Goal: Transaction & Acquisition: Book appointment/travel/reservation

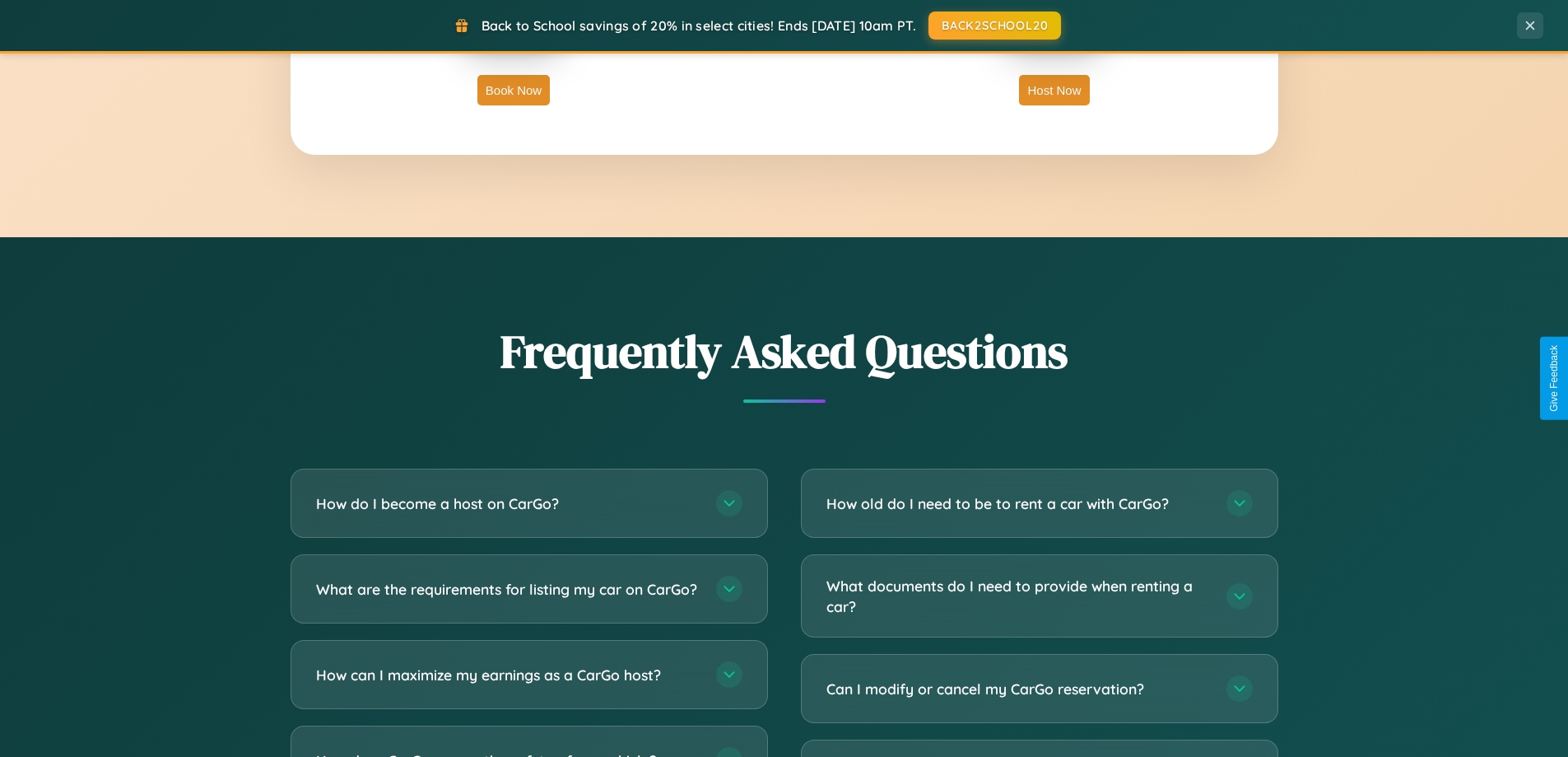
scroll to position [3169, 0]
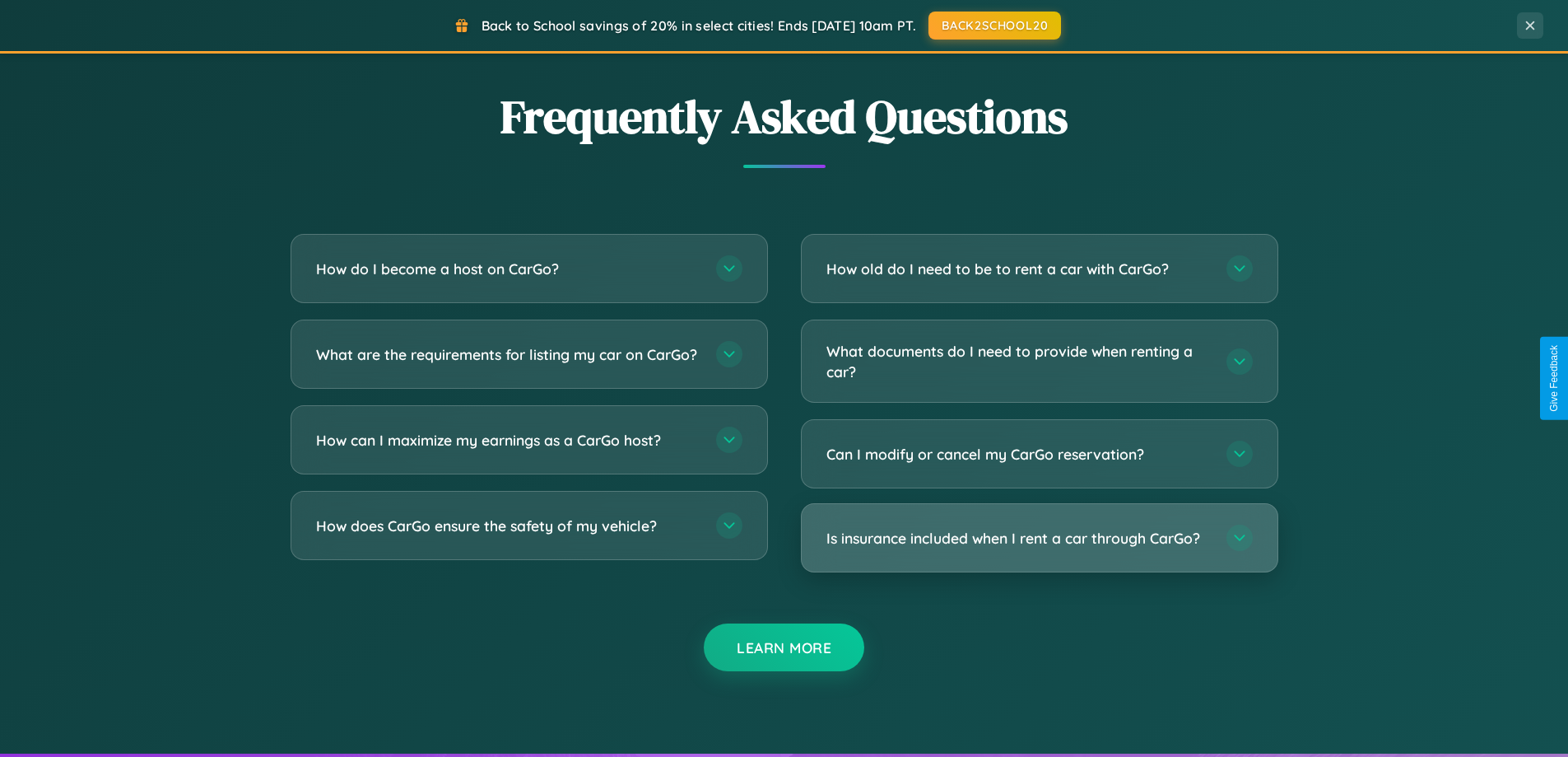
click at [1039, 538] on h3 "Is insurance included when I rent a car through CarGo?" at bounding box center [1018, 538] width 383 height 21
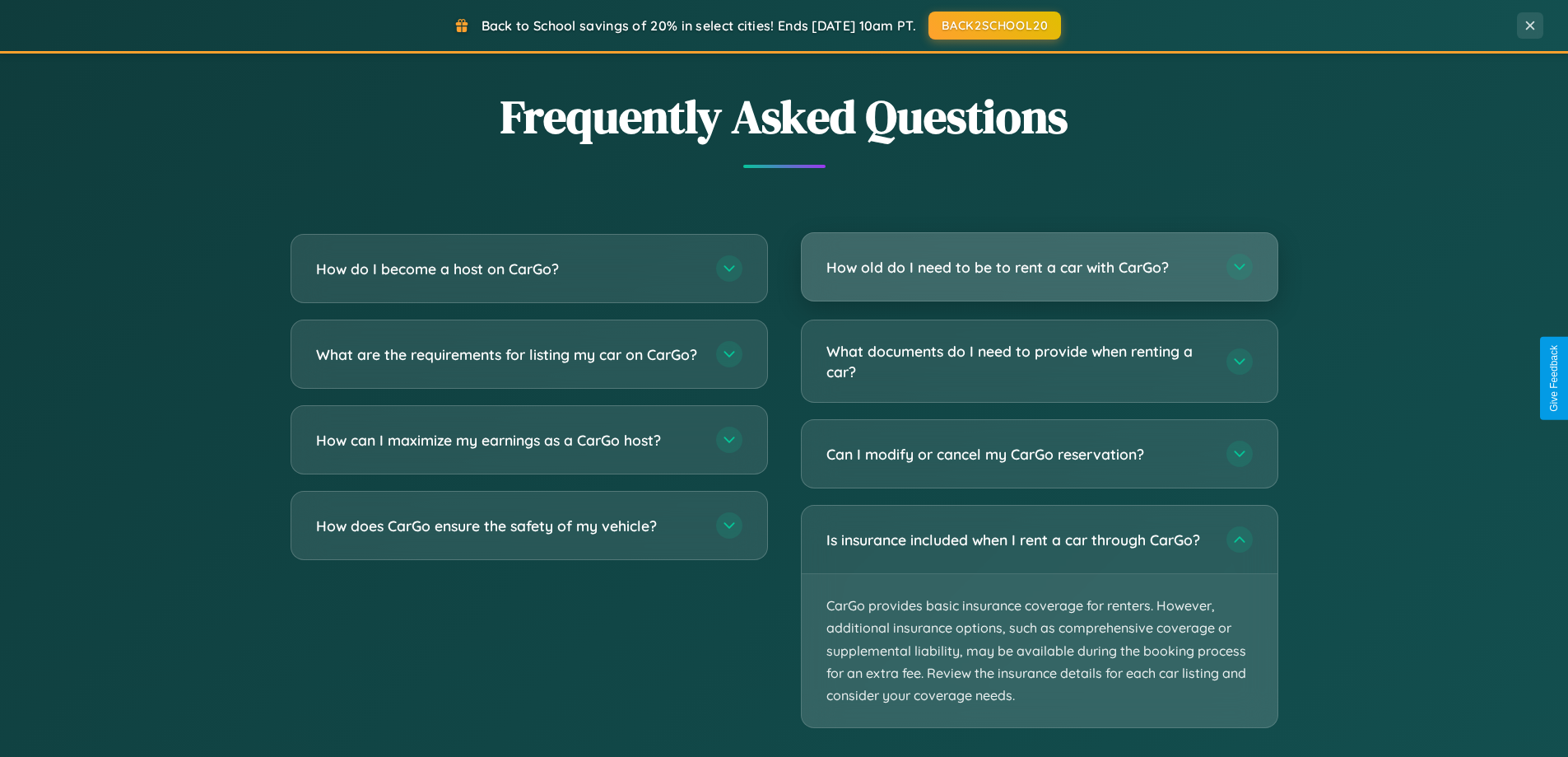
click at [1039, 267] on h3 "How old do I need to be to rent a car with CarGo?" at bounding box center [1018, 267] width 383 height 21
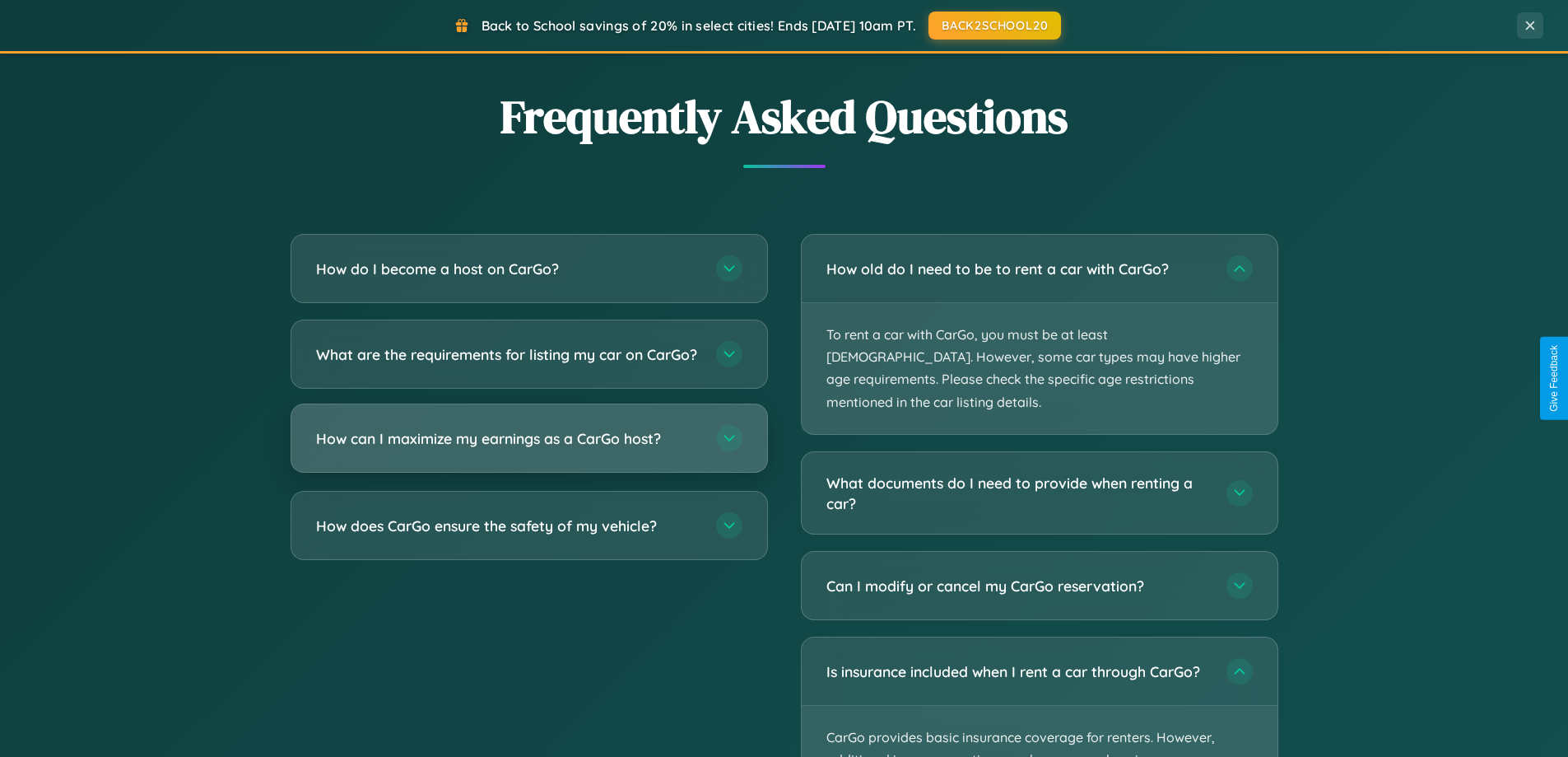
click at [529, 448] on h3 "How can I maximize my earnings as a CarGo host?" at bounding box center [508, 438] width 383 height 21
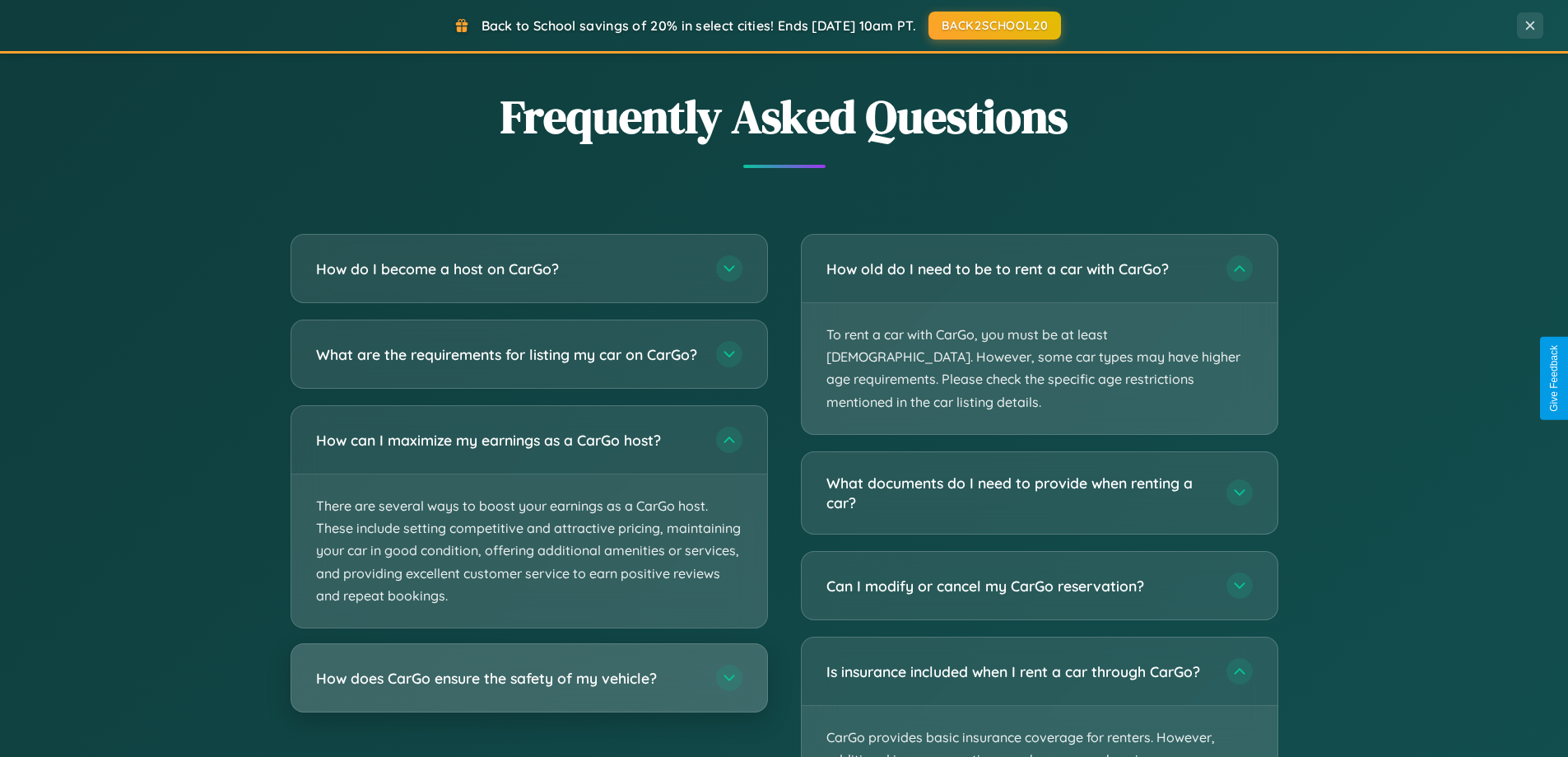
click at [529, 688] on h3 "How does CarGo ensure the safety of my vehicle?" at bounding box center [508, 678] width 383 height 21
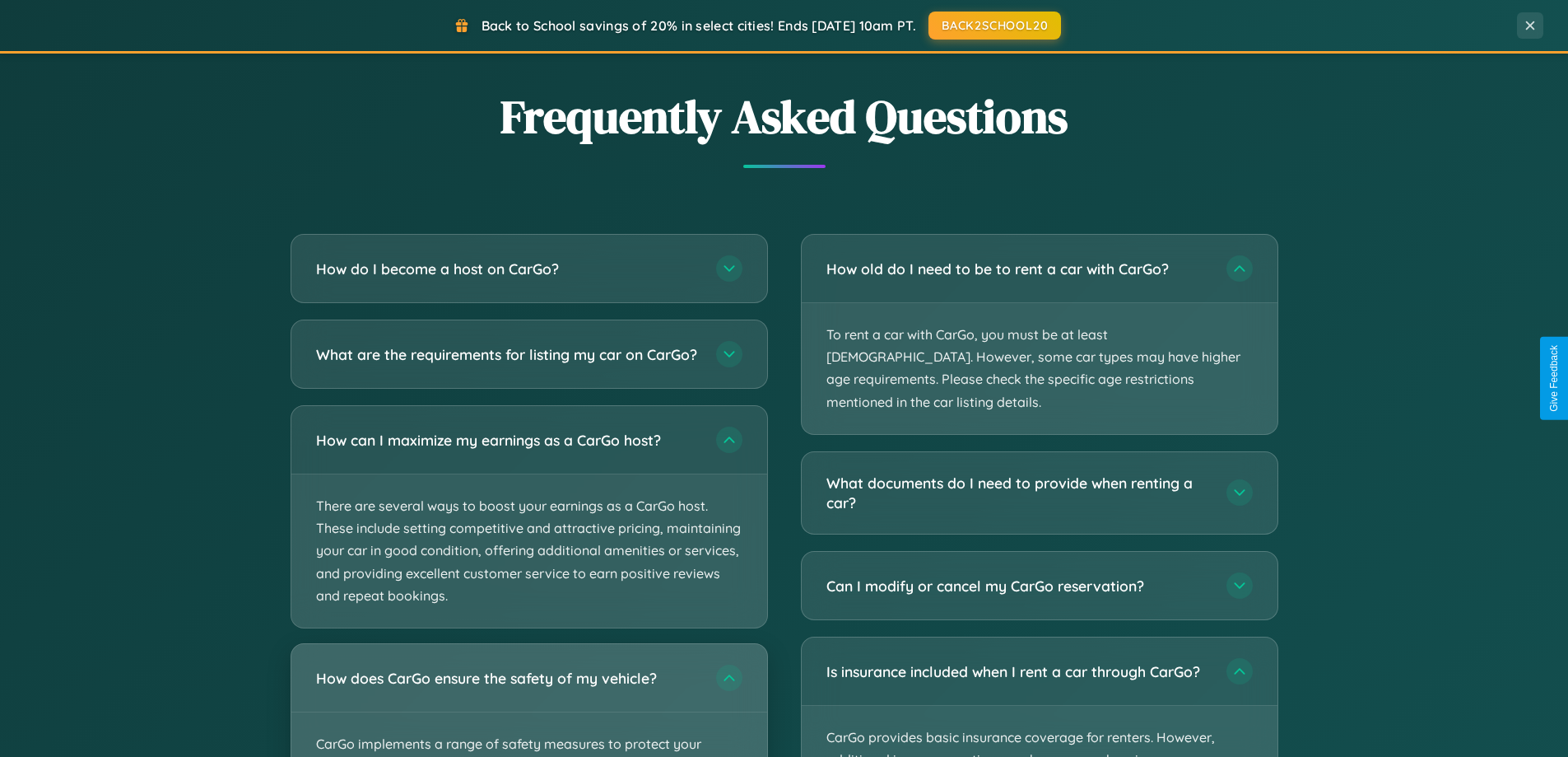
click at [529, 706] on div "How does CarGo ensure the safety of my vehicle?" at bounding box center [530, 678] width 476 height 68
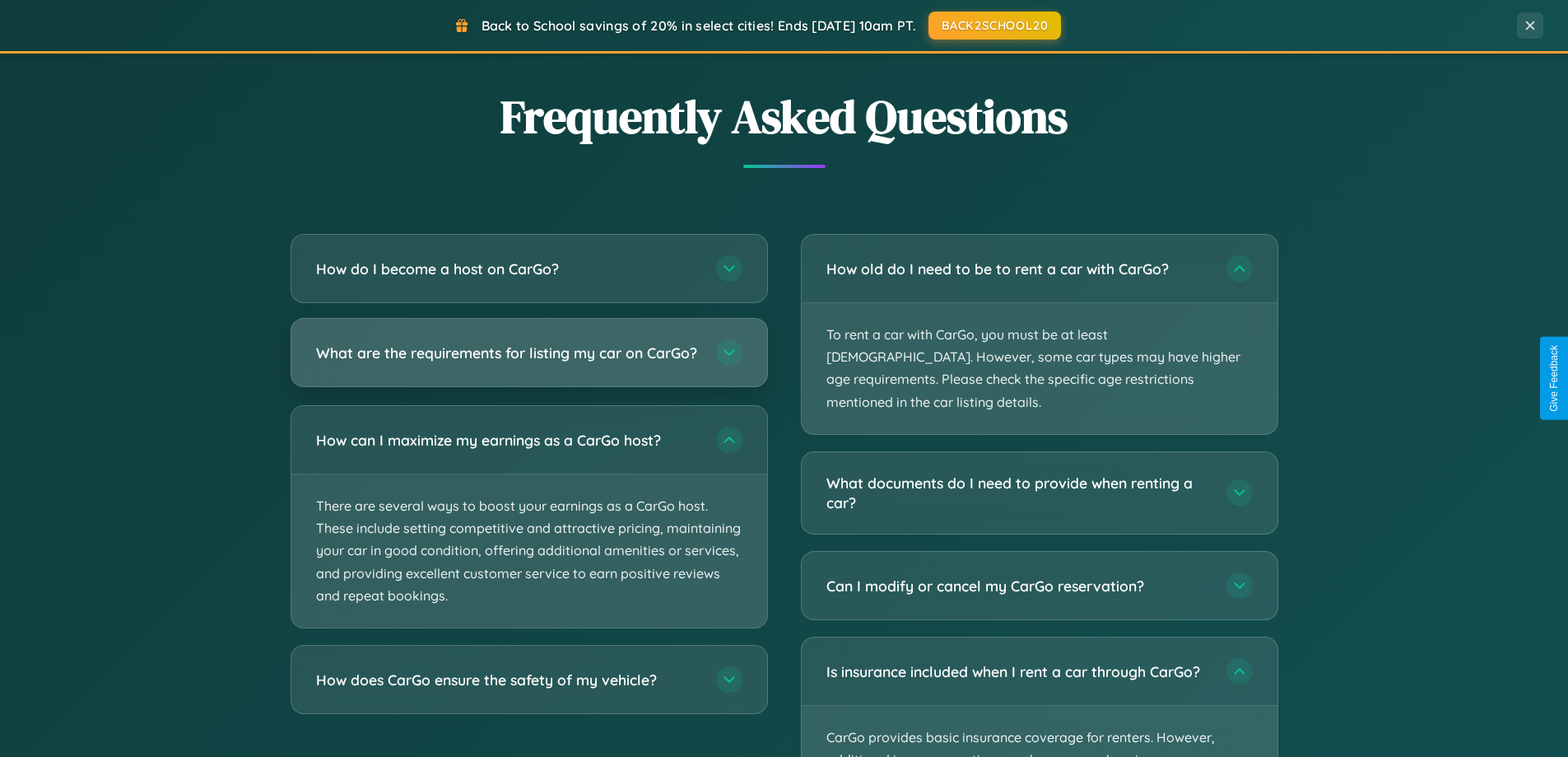
click at [529, 361] on h3 "What are the requirements for listing my car on CarGo?" at bounding box center [508, 352] width 383 height 21
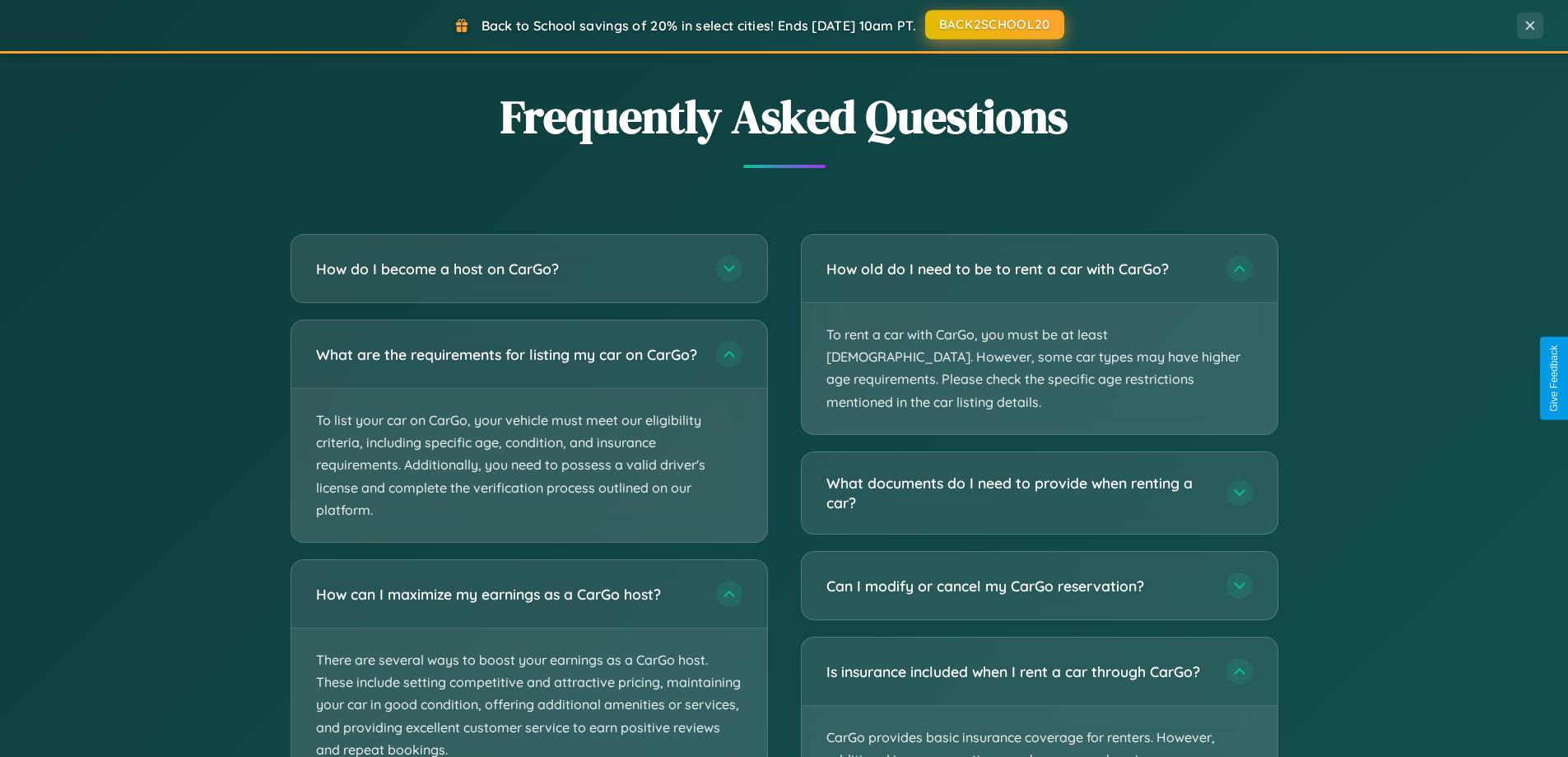
click at [994, 26] on button "BACK2SCHOOL20" at bounding box center [995, 24] width 139 height 29
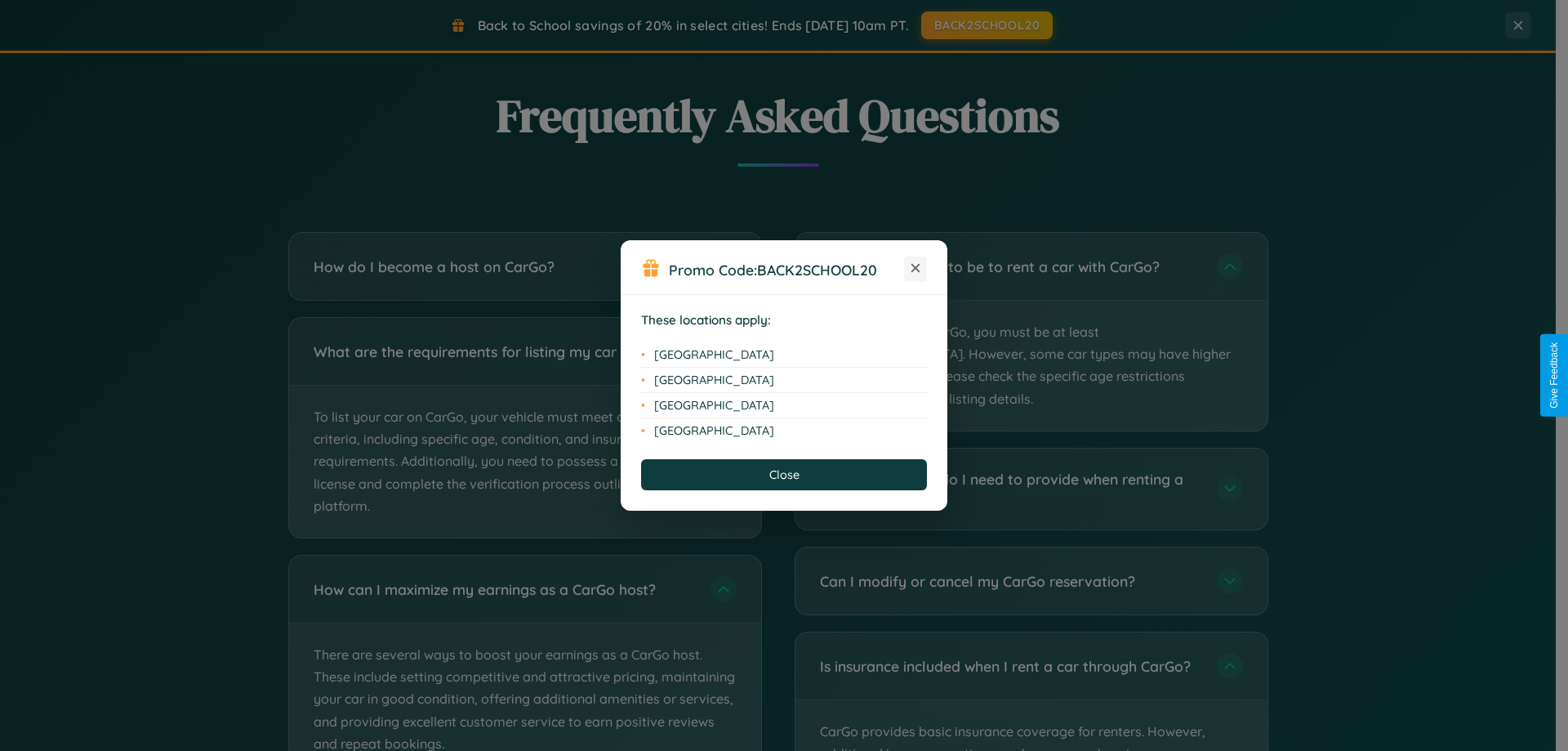
click at [915, 269] on icon at bounding box center [916, 268] width 9 height 9
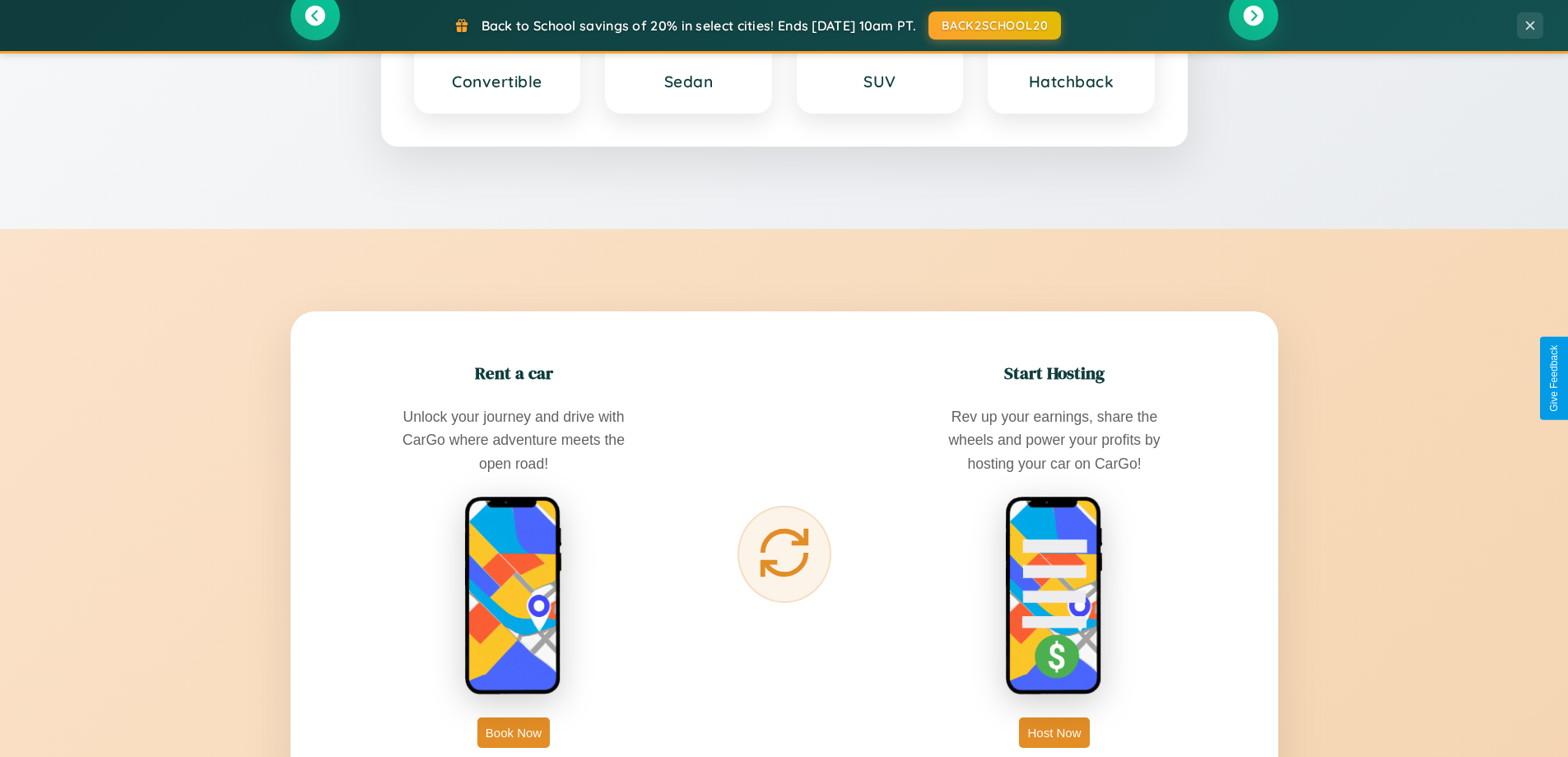
scroll to position [1133, 0]
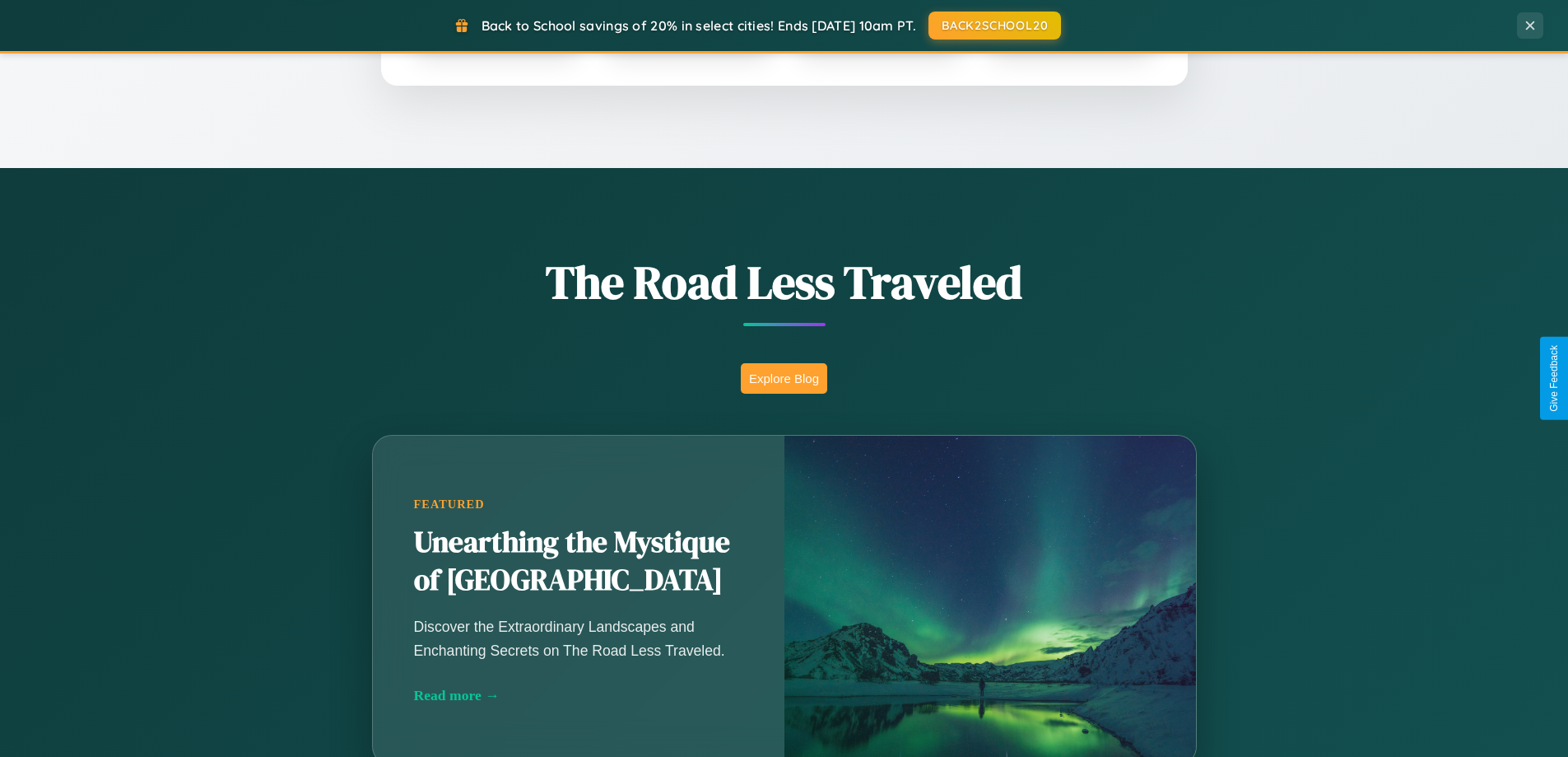
click at [784, 378] on button "Explore Blog" at bounding box center [784, 378] width 86 height 30
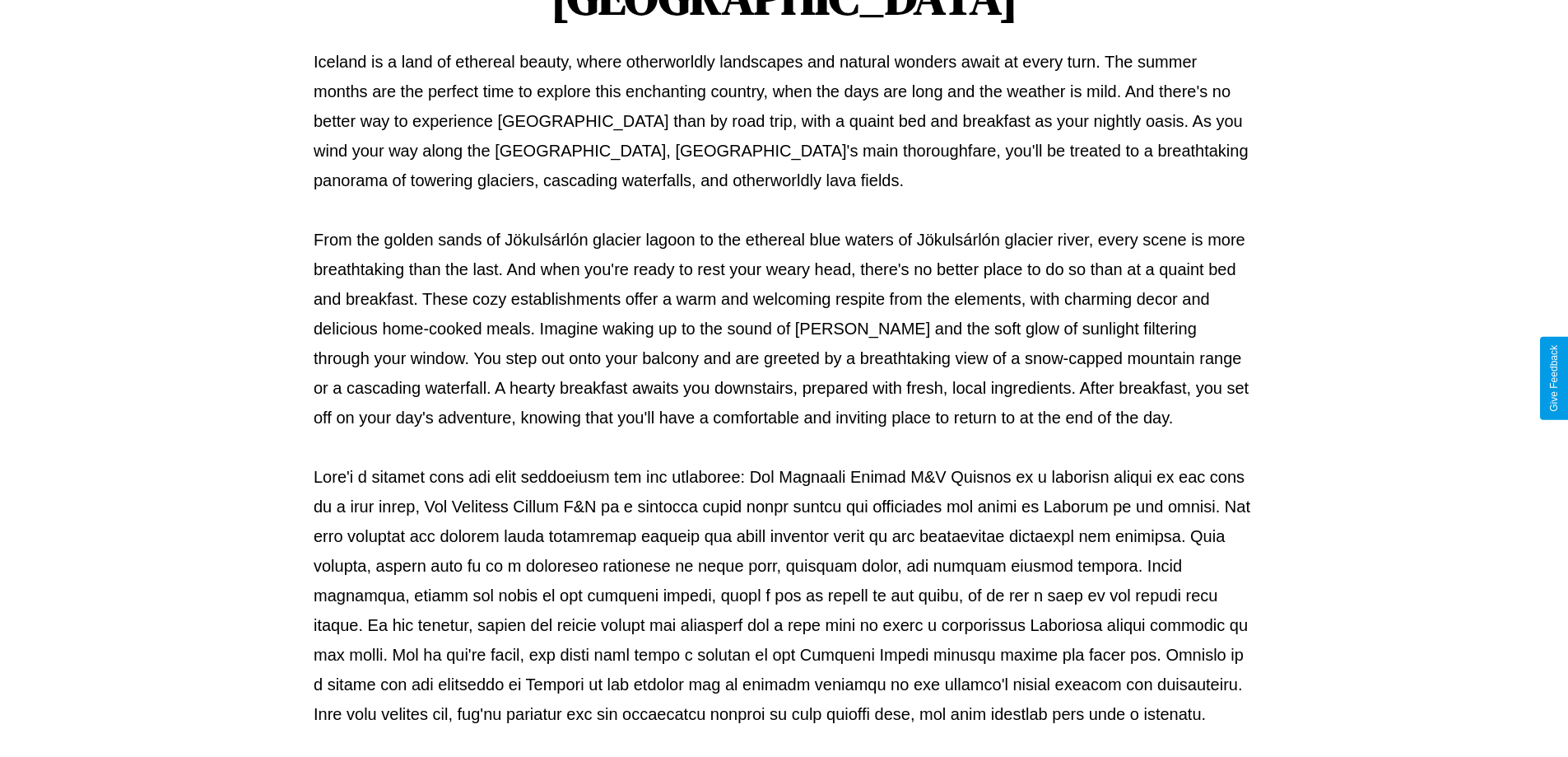
scroll to position [533, 0]
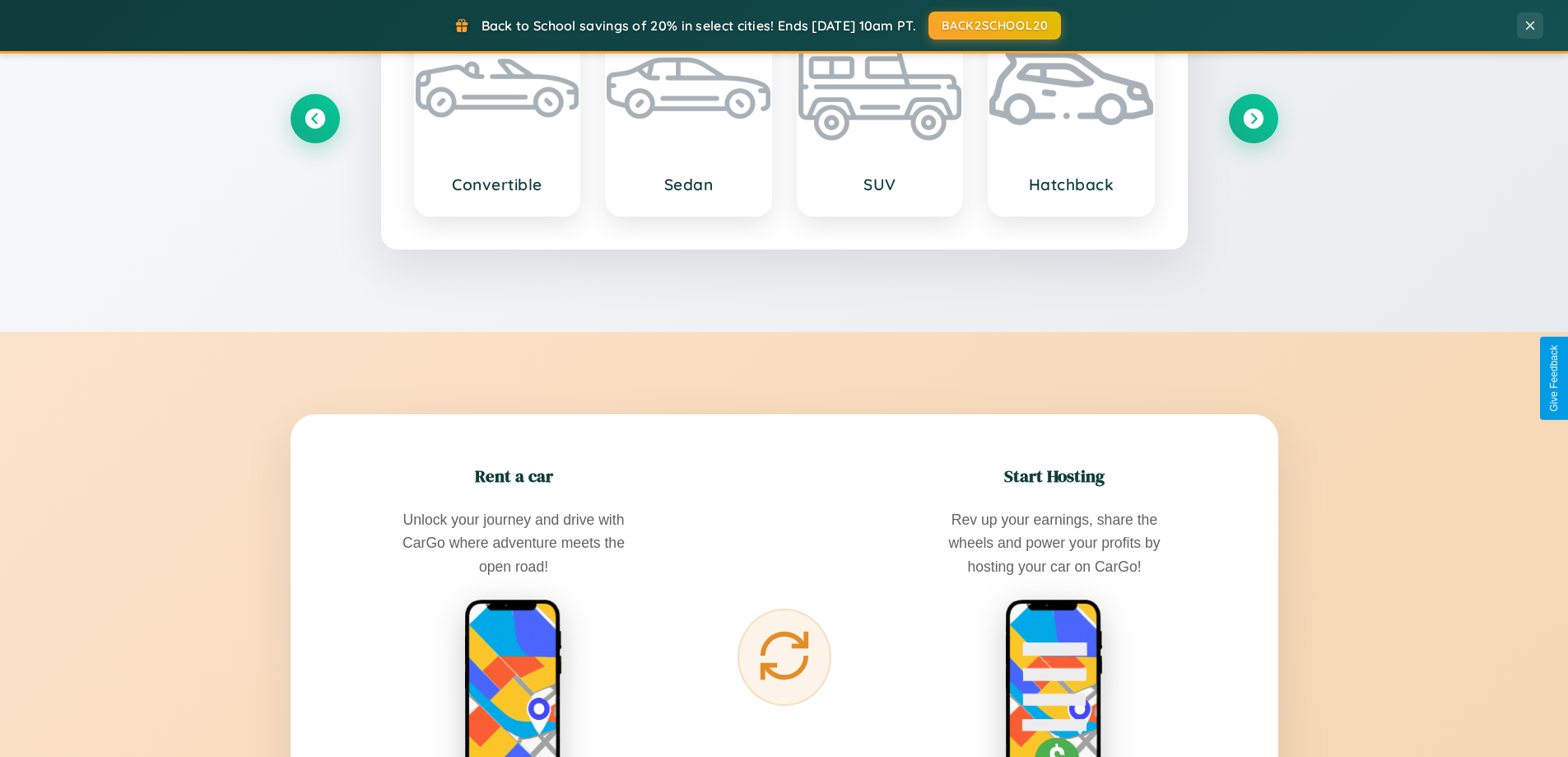
scroll to position [2645, 0]
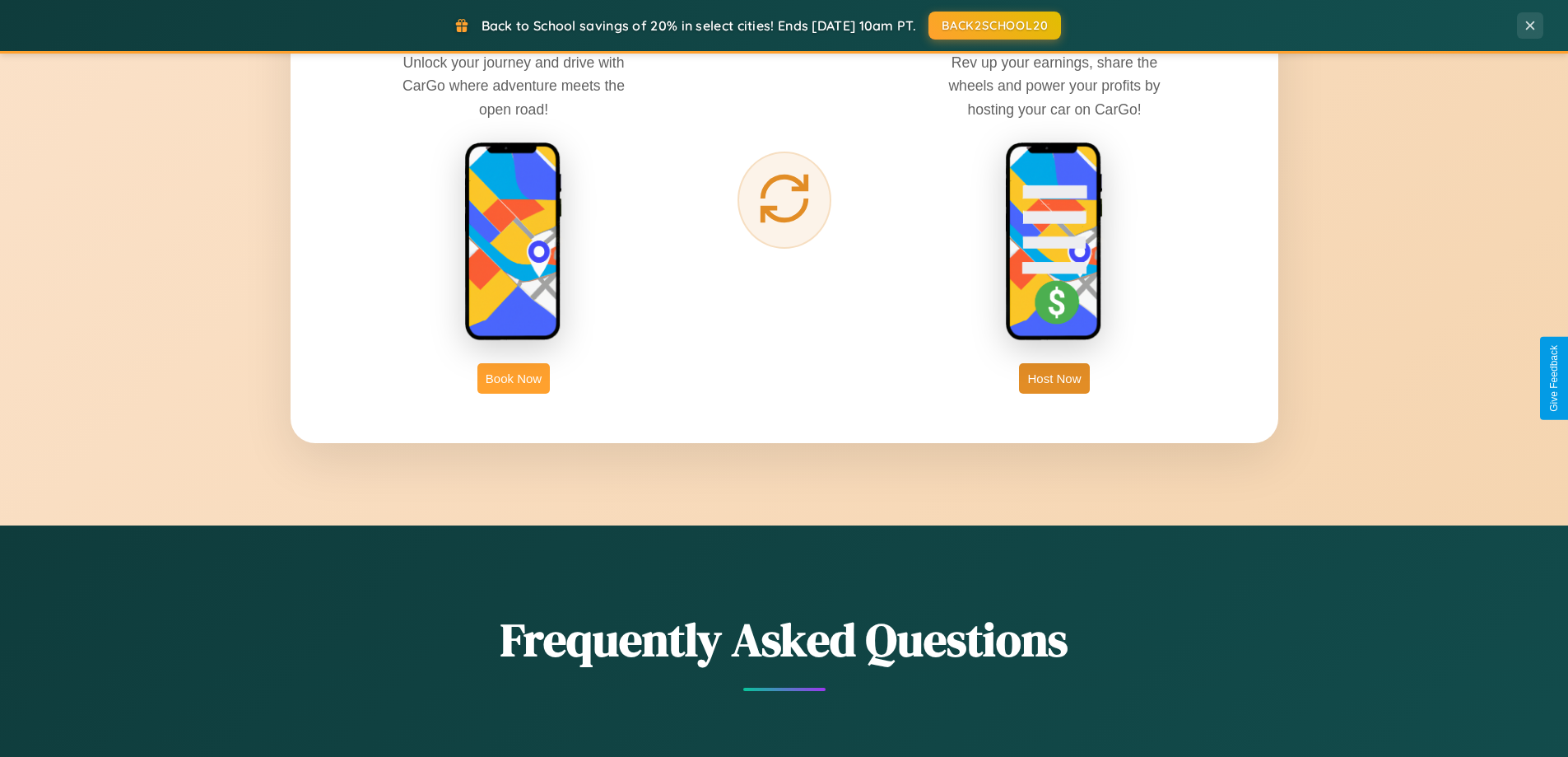
click at [513, 378] on button "Book Now" at bounding box center [513, 378] width 72 height 30
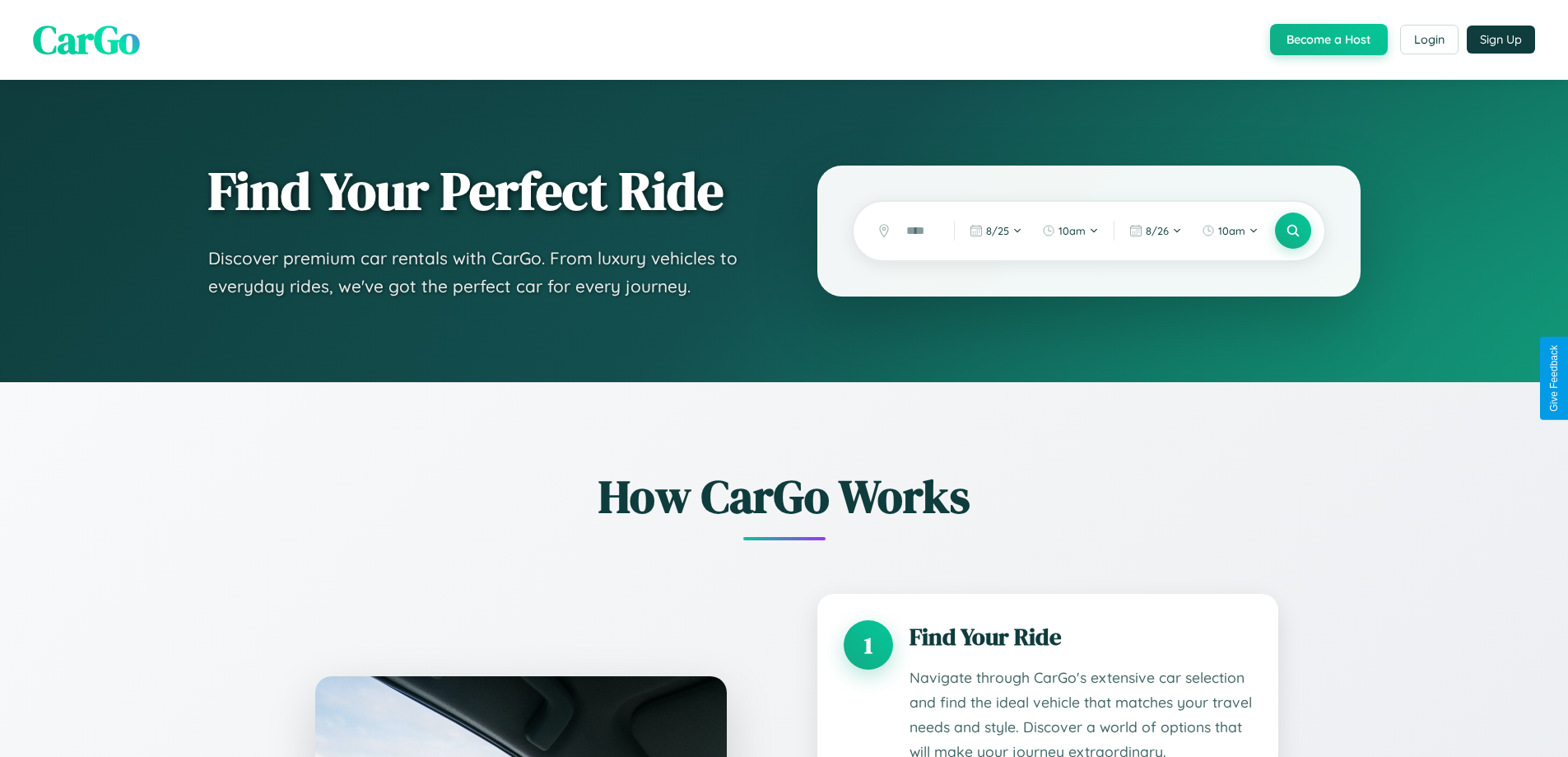
scroll to position [2501, 0]
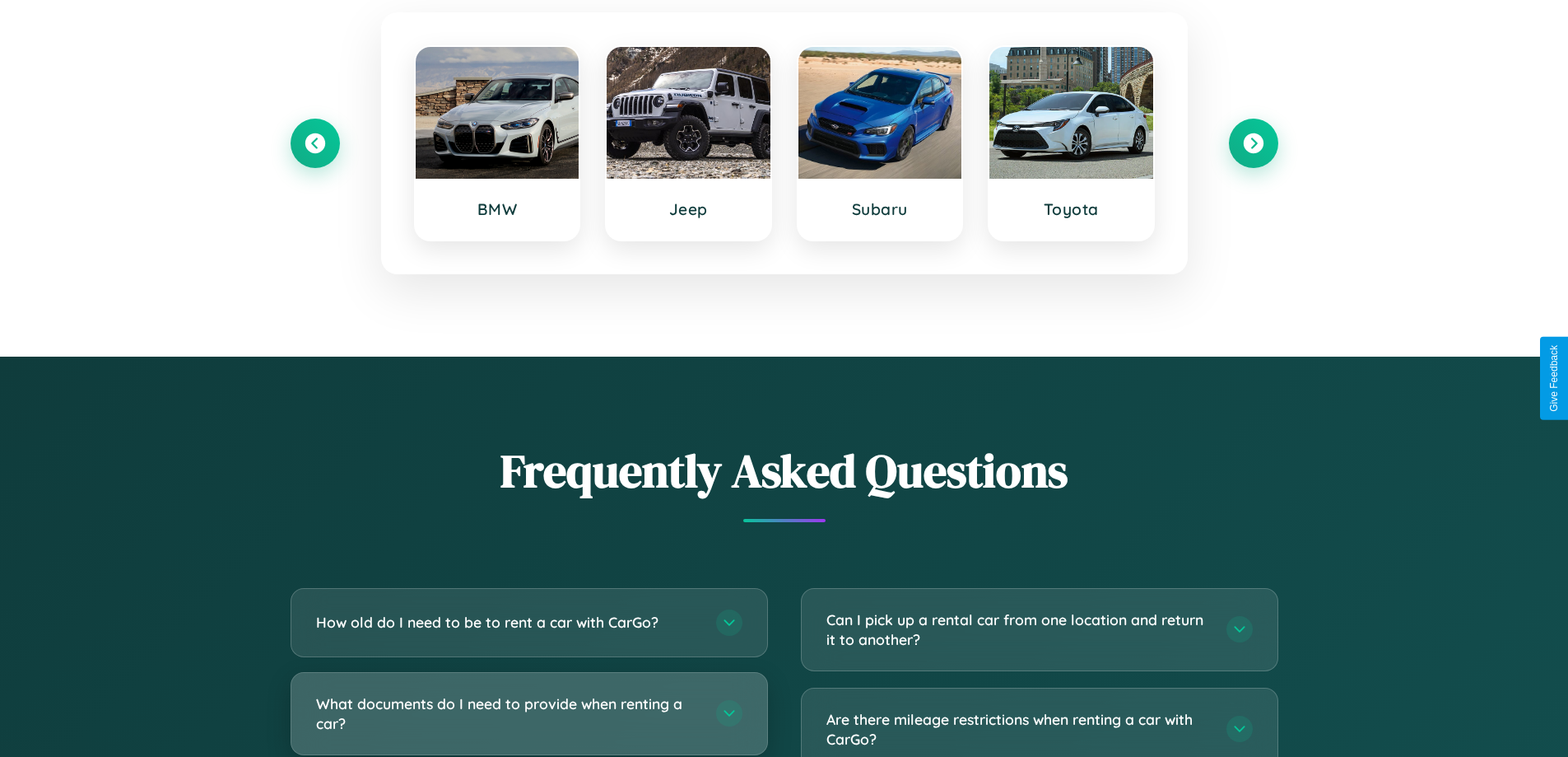
click at [529, 713] on h3 "What documents do I need to provide when renting a car?" at bounding box center [508, 713] width 383 height 40
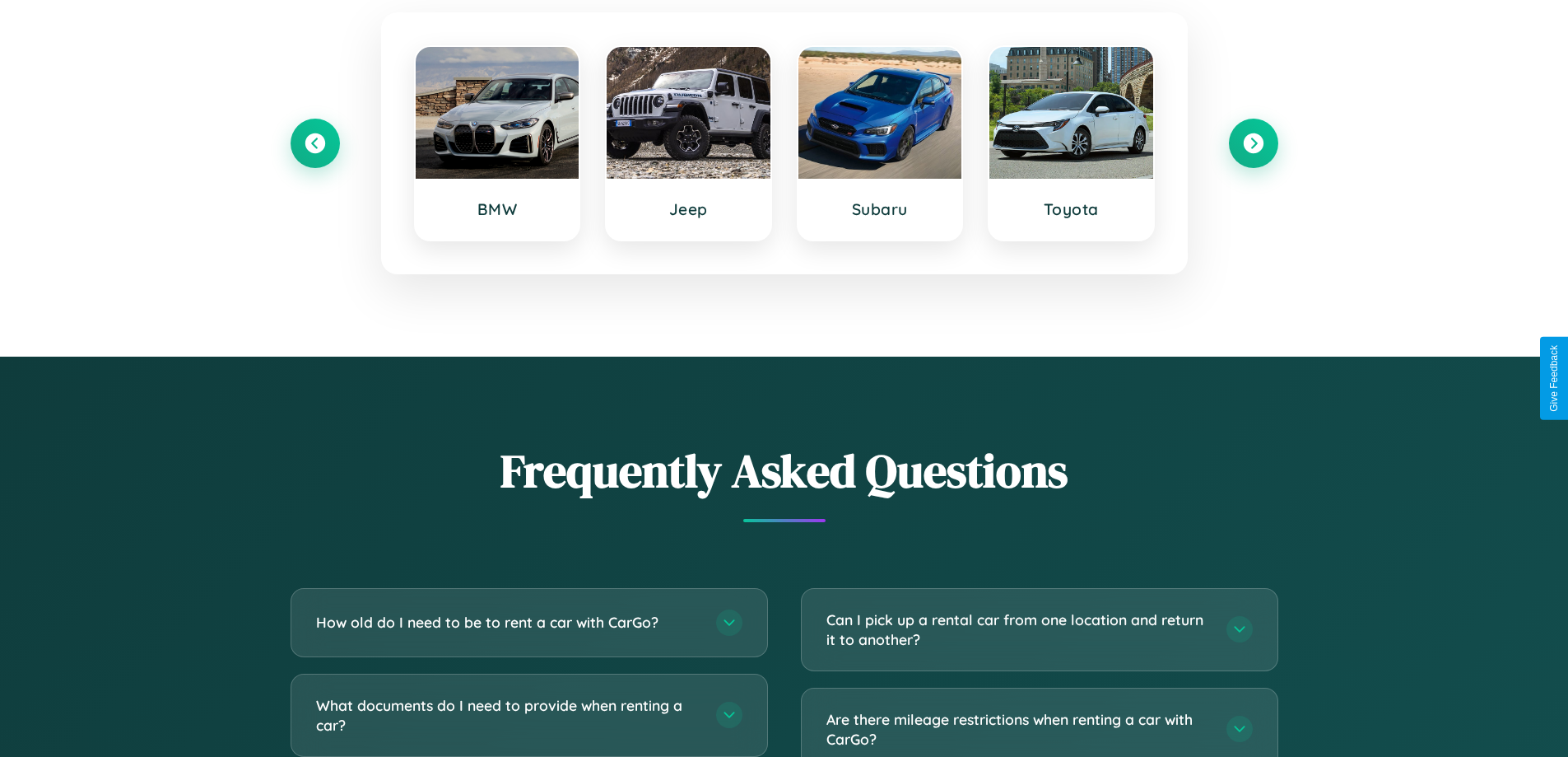
scroll to position [0, 0]
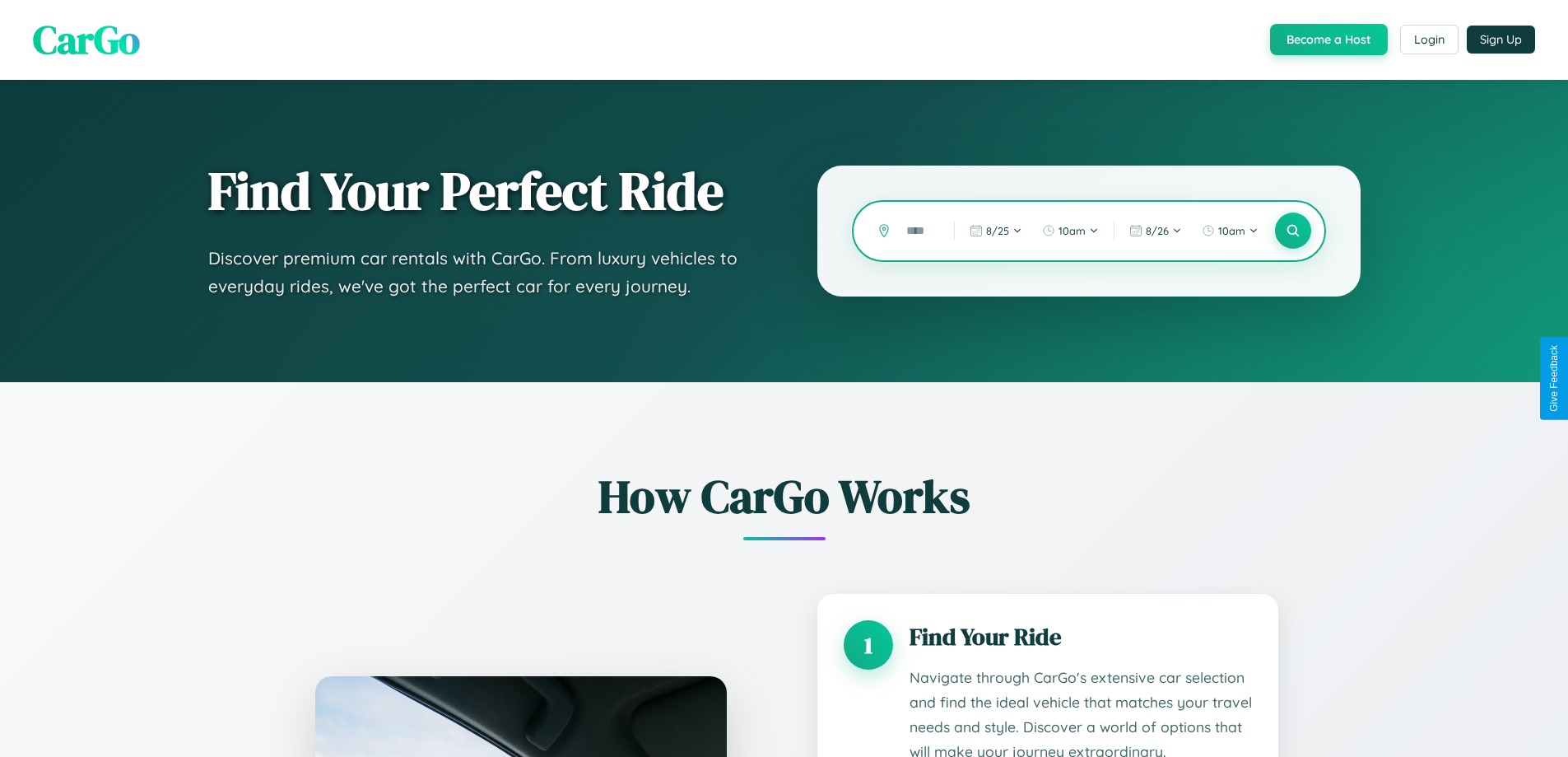
click at [918, 231] on input "text" at bounding box center [918, 231] width 39 height 29
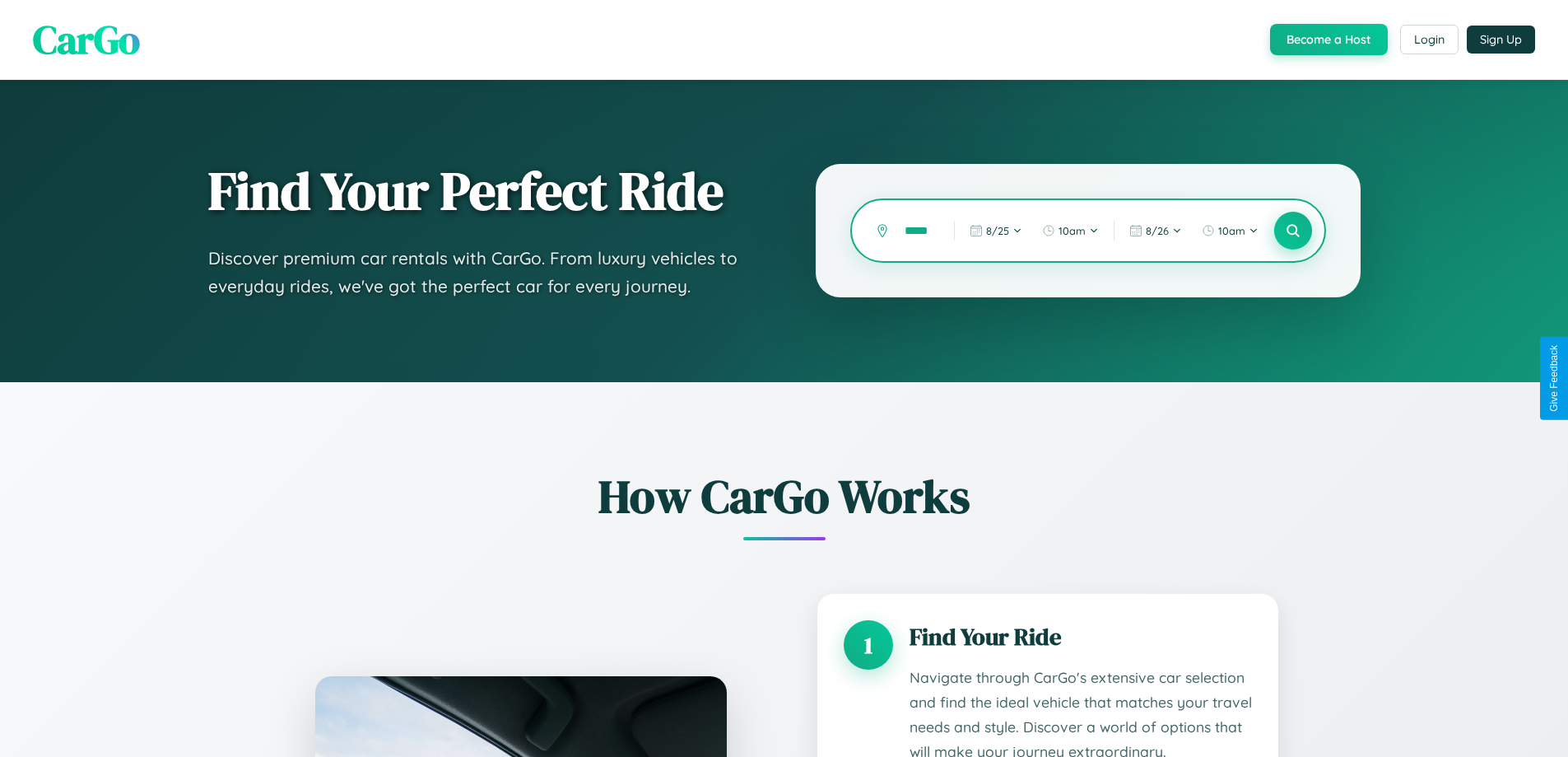
type input "*****"
click at [1293, 231] on icon at bounding box center [1293, 231] width 16 height 16
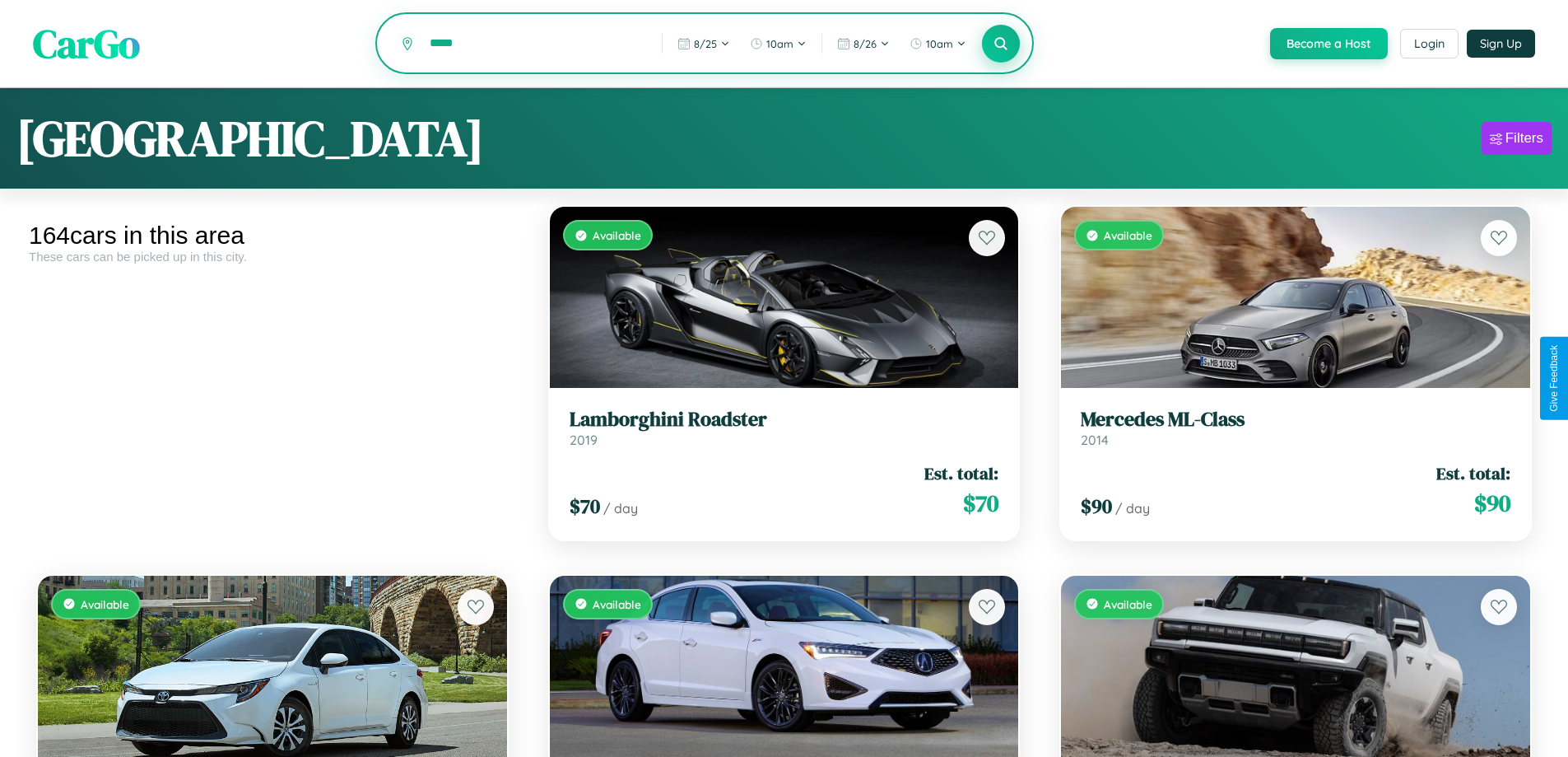
type input "*****"
click at [1000, 45] on icon at bounding box center [1002, 44] width 16 height 16
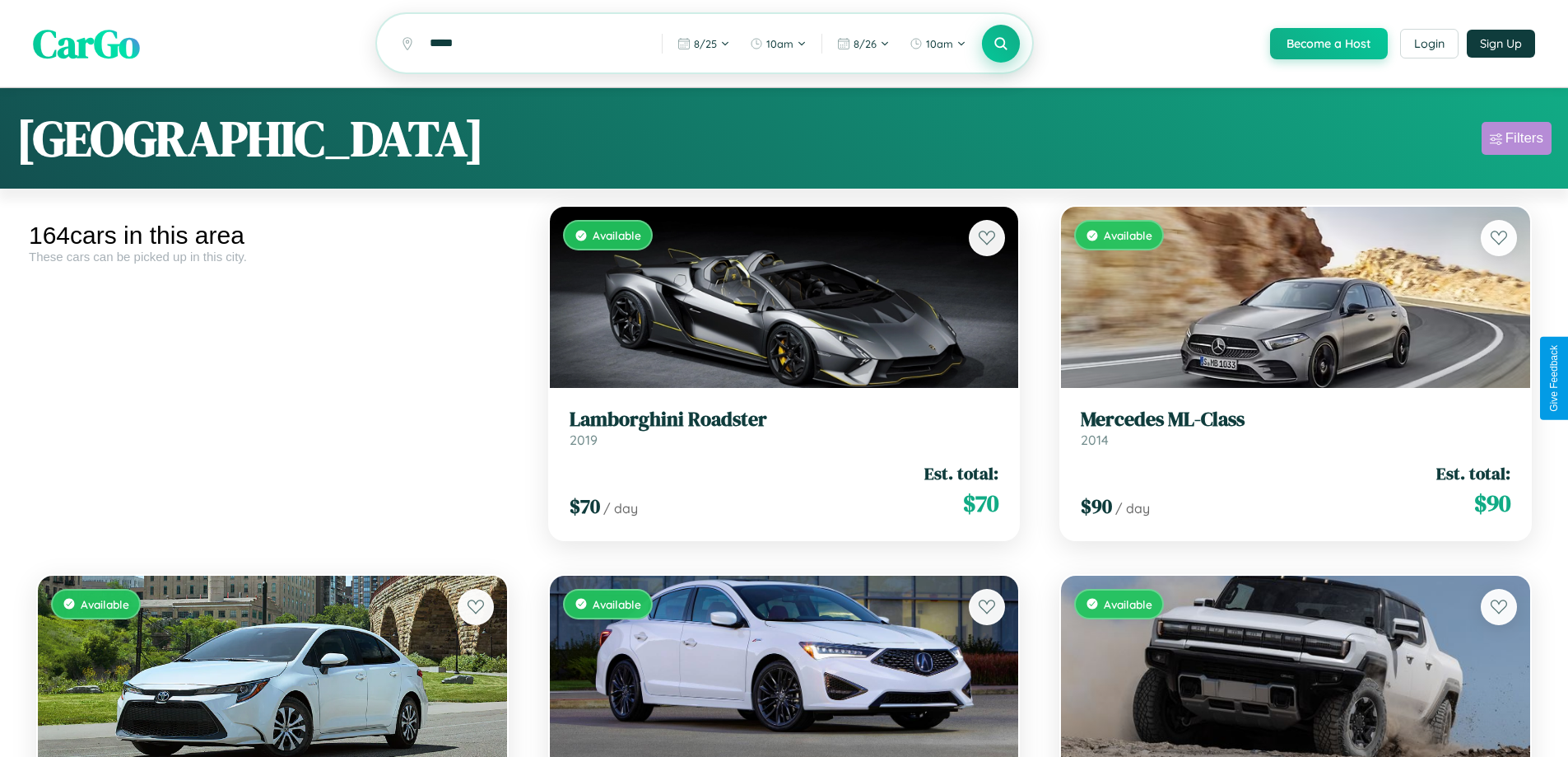
click at [1516, 141] on div "Filters" at bounding box center [1524, 138] width 37 height 16
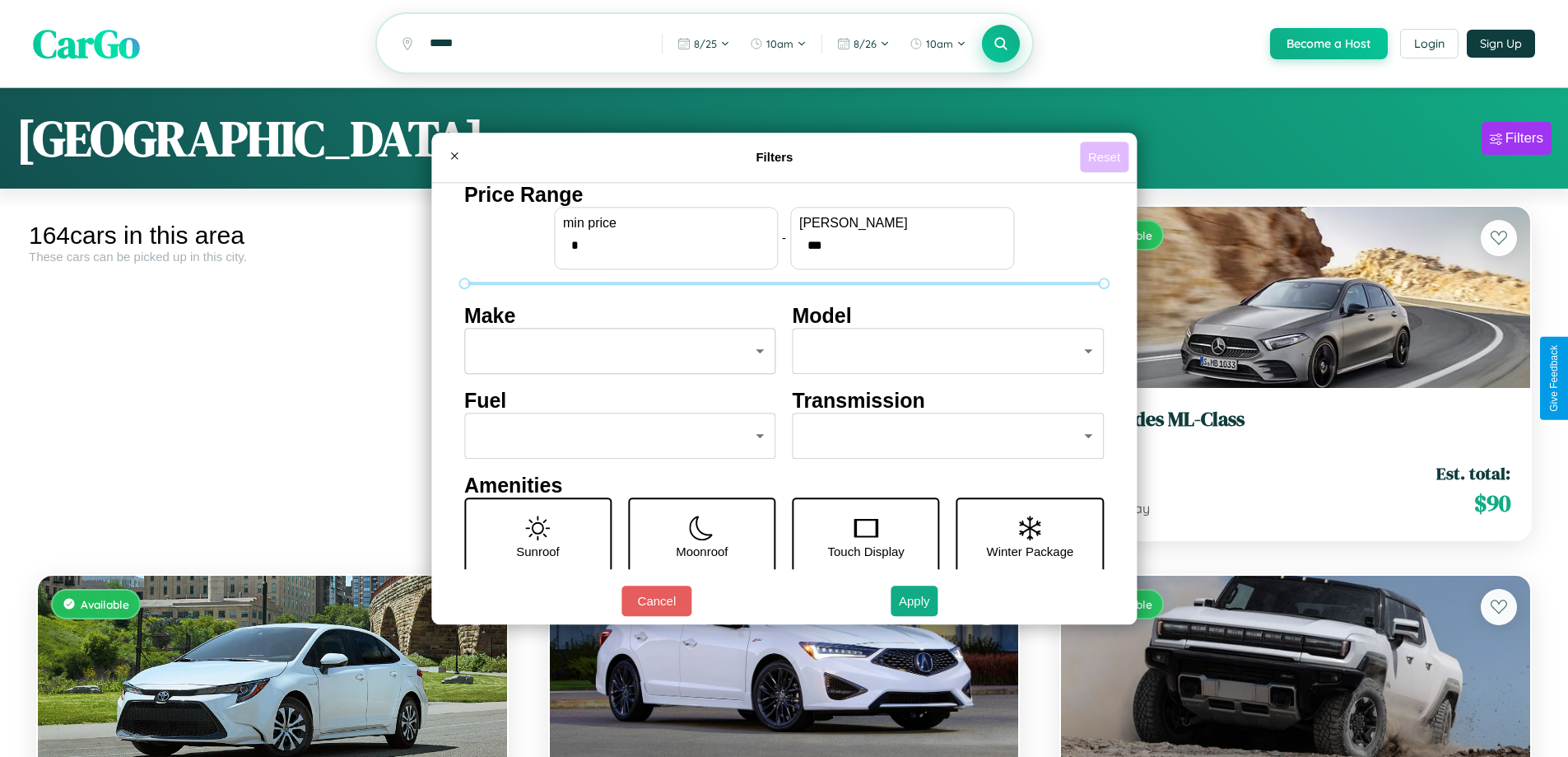
click at [1106, 156] on button "Reset" at bounding box center [1104, 157] width 48 height 30
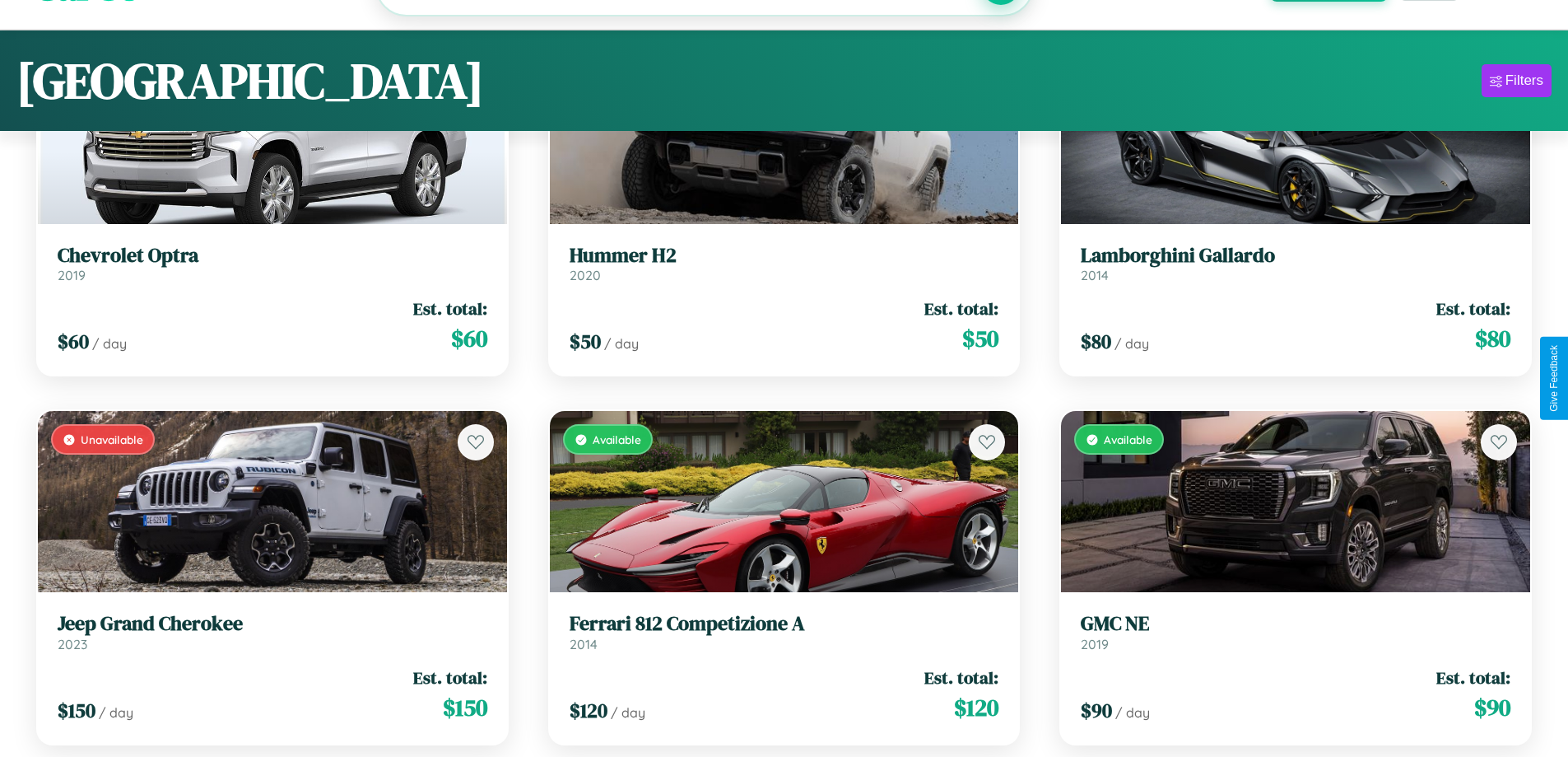
scroll to position [1707, 0]
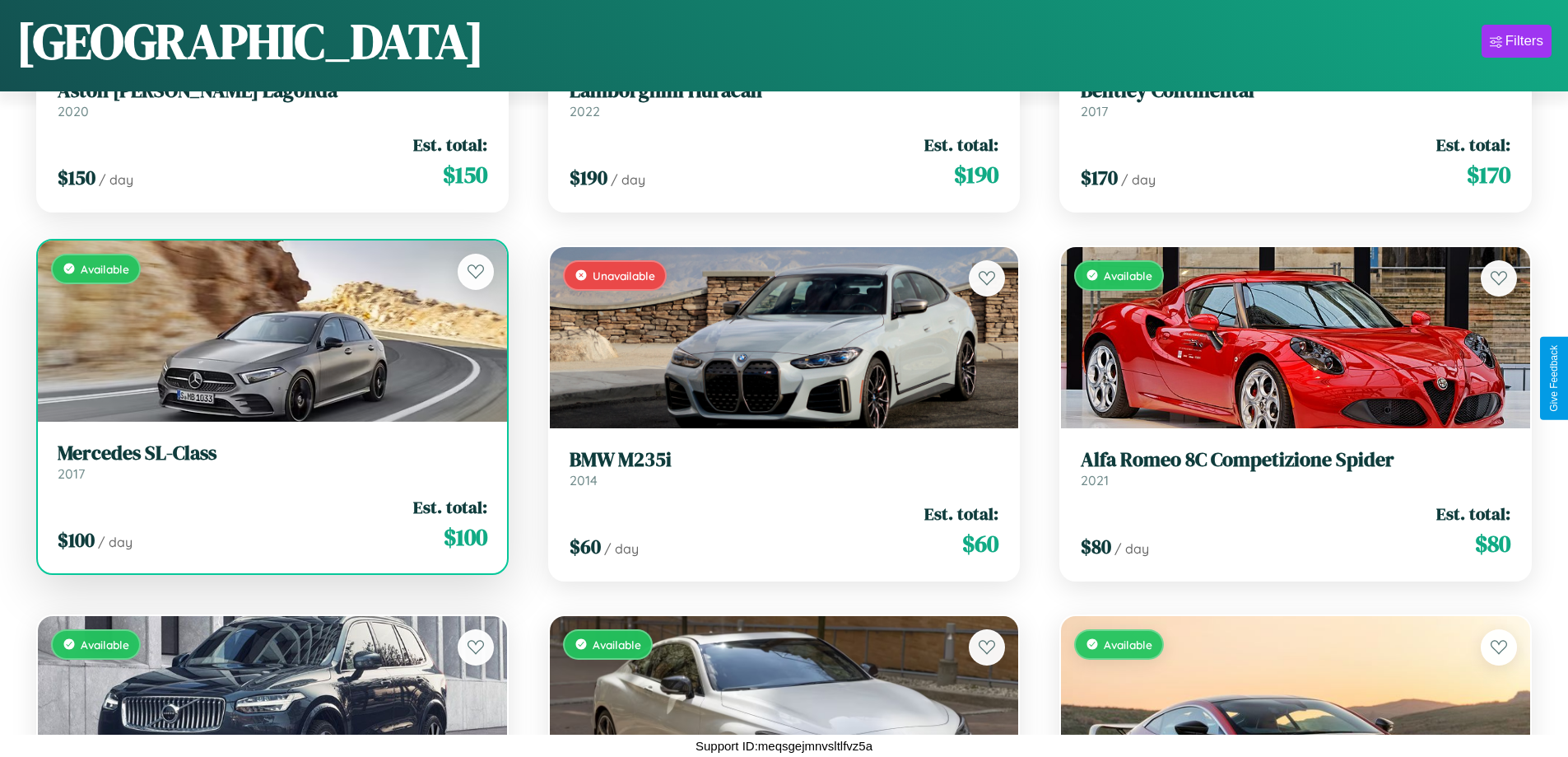
click at [270, 468] on link "Mercedes SL-Class 2017" at bounding box center [273, 461] width 430 height 40
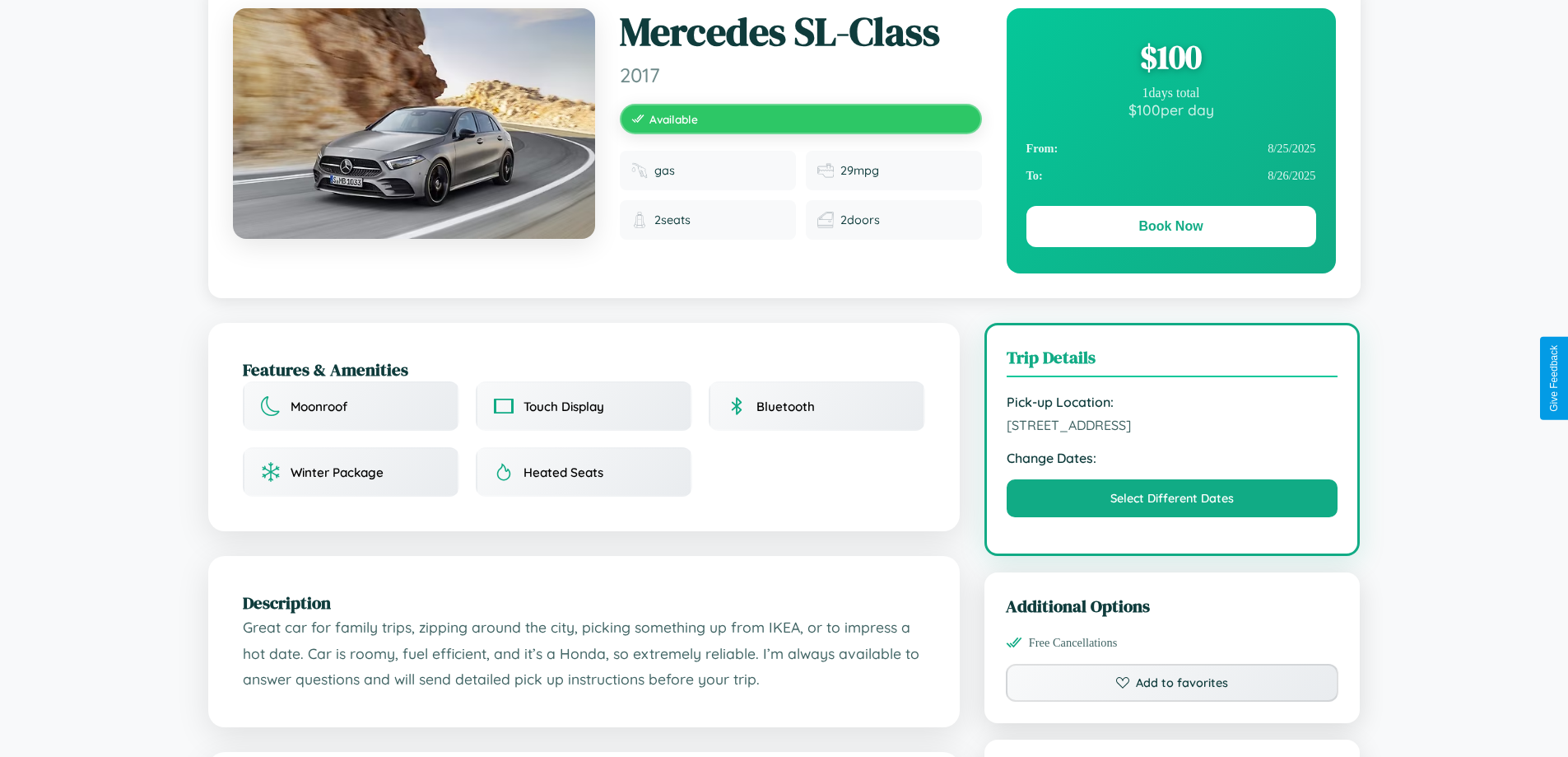
scroll to position [169, 0]
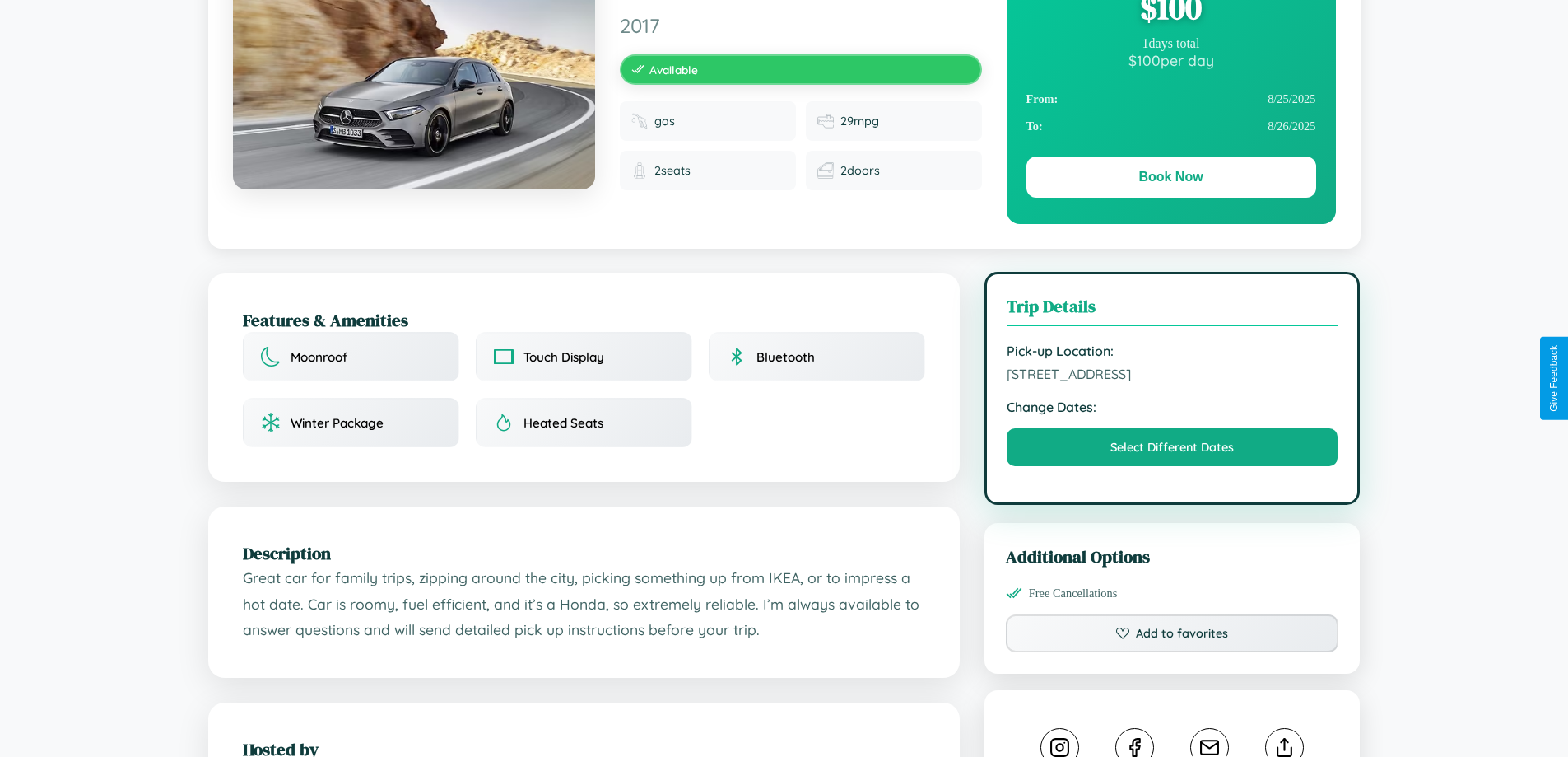
click at [1172, 376] on span "3612 Union Street Paris 55177 France" at bounding box center [1173, 374] width 332 height 16
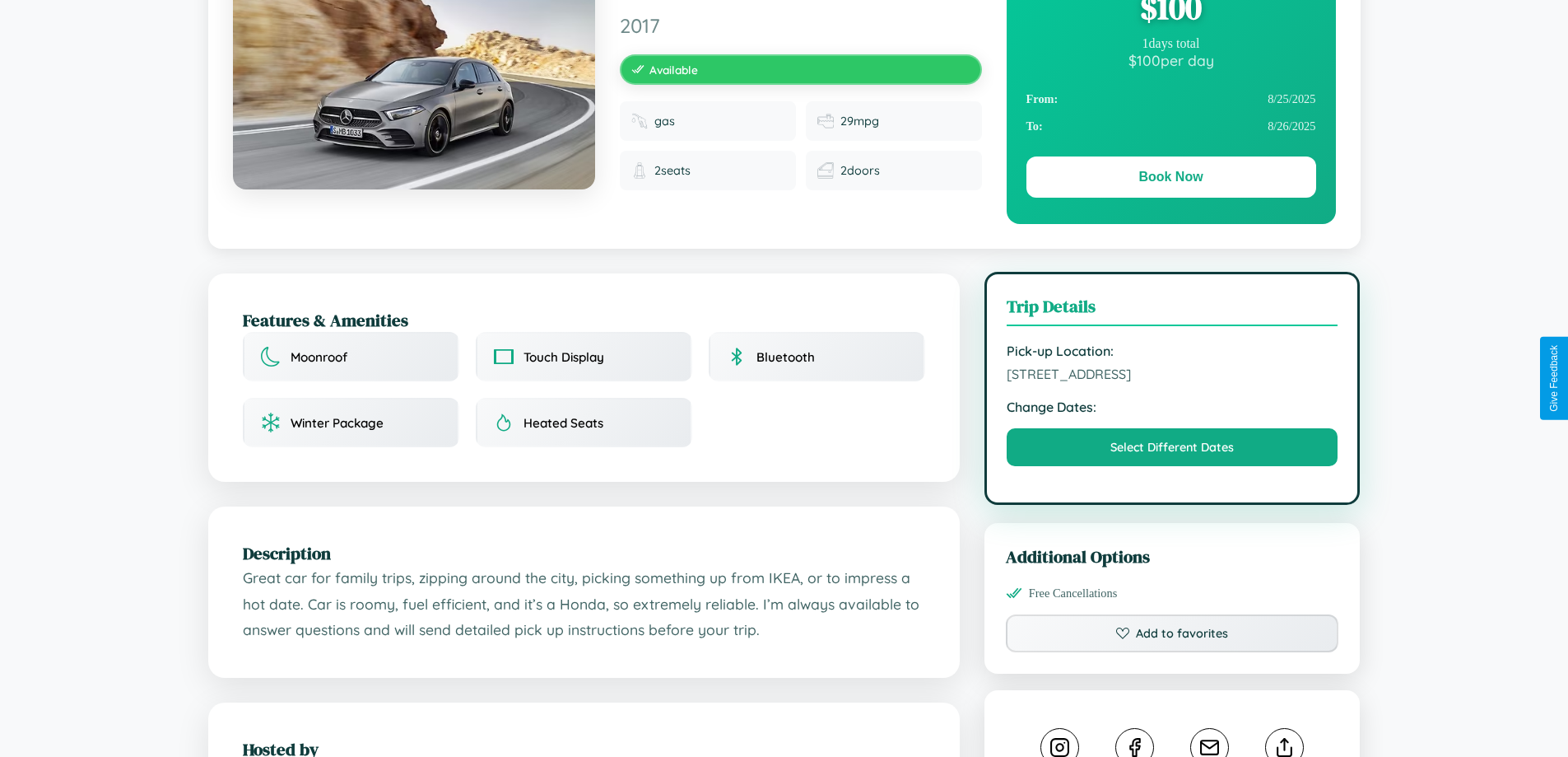
click at [1172, 376] on span "3612 Union Street Paris 55177 France" at bounding box center [1173, 374] width 332 height 16
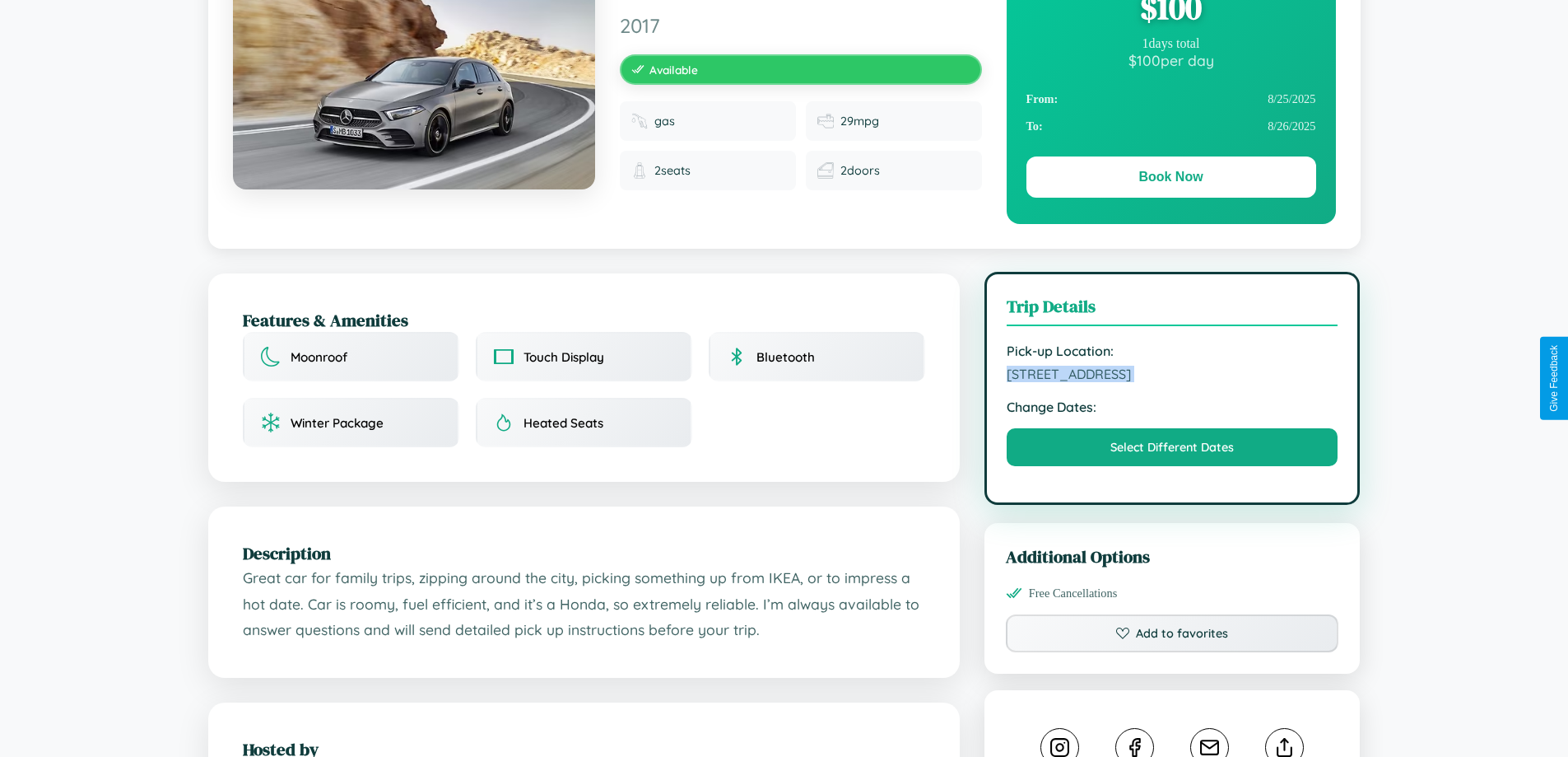
click at [1172, 376] on span "3612 Union Street Paris 55177 France" at bounding box center [1173, 374] width 332 height 16
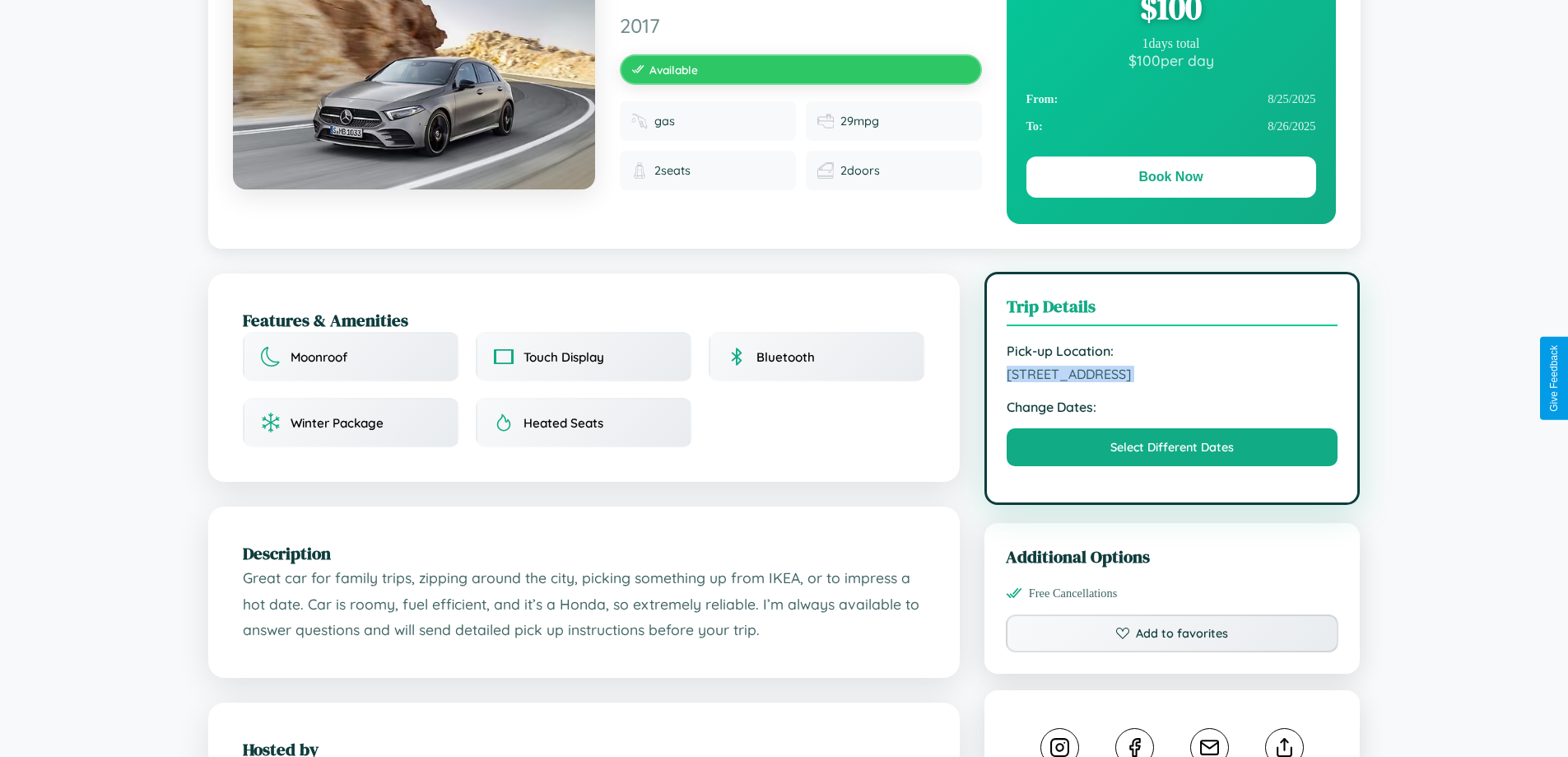
click at [1172, 376] on span "3612 Union Street Paris 55177 France" at bounding box center [1173, 374] width 332 height 16
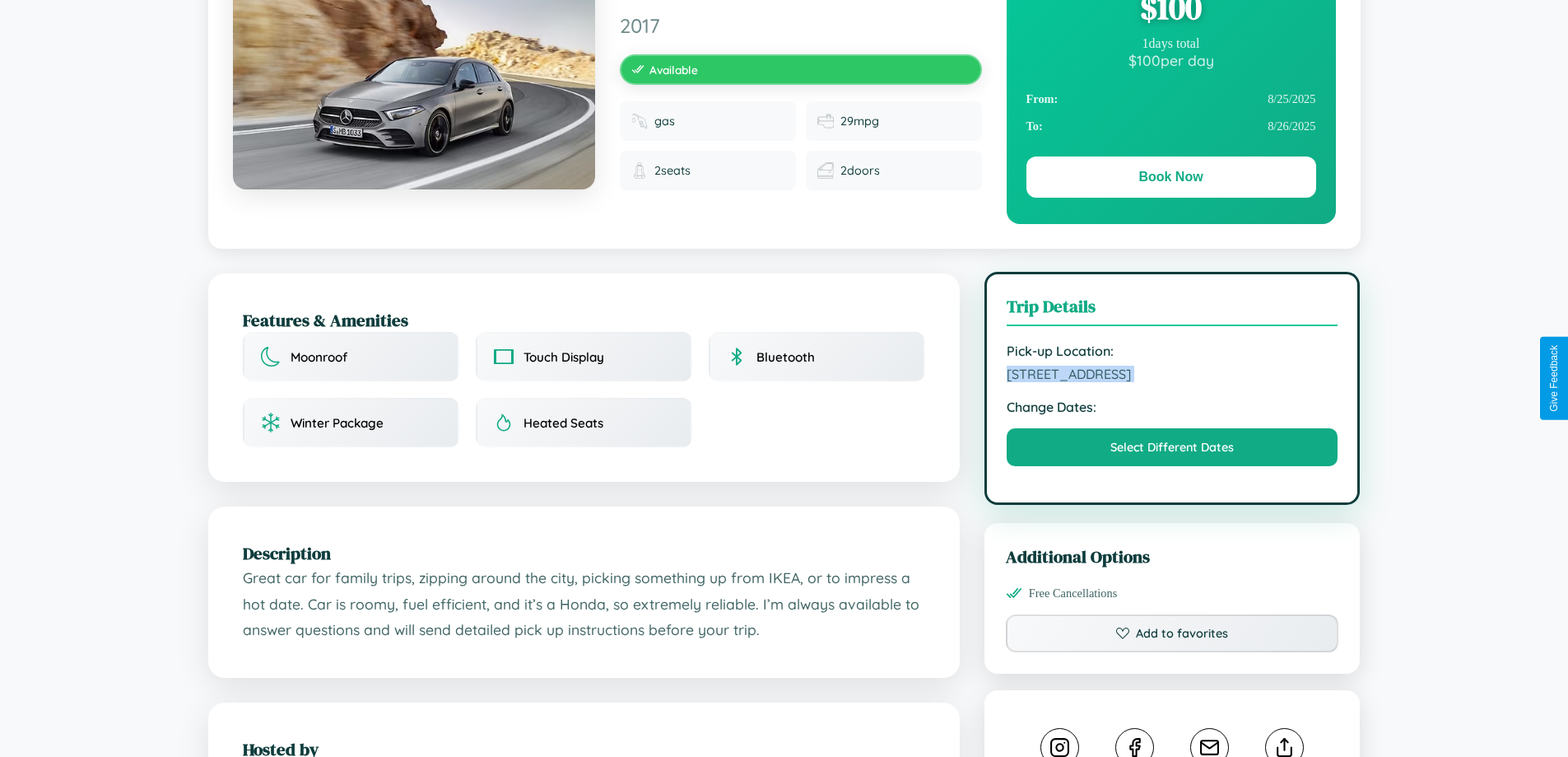
click at [1172, 376] on span "3612 Union Street Paris 55177 France" at bounding box center [1173, 374] width 332 height 16
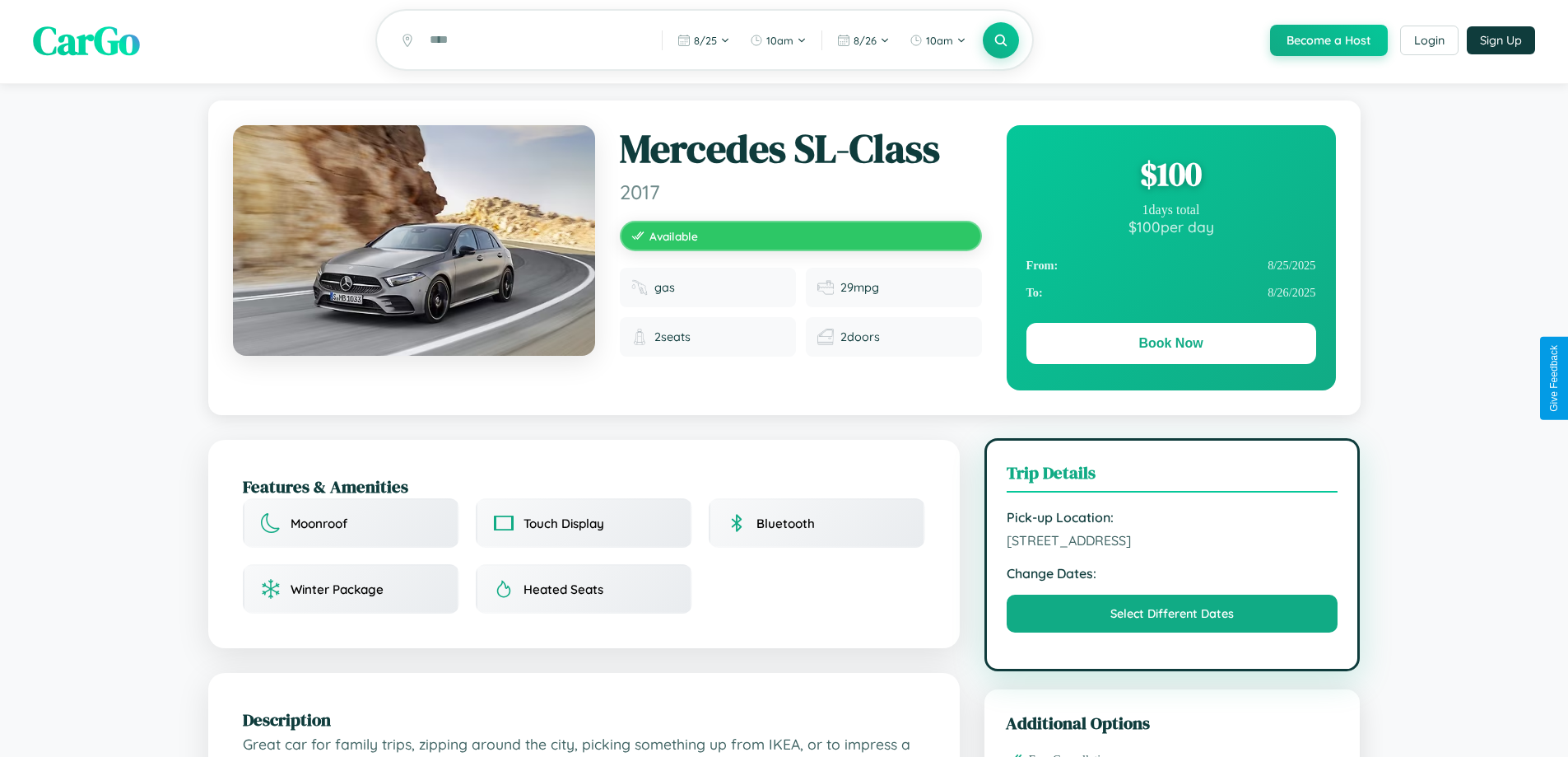
scroll to position [0, 0]
